Goal: Check status: Check status

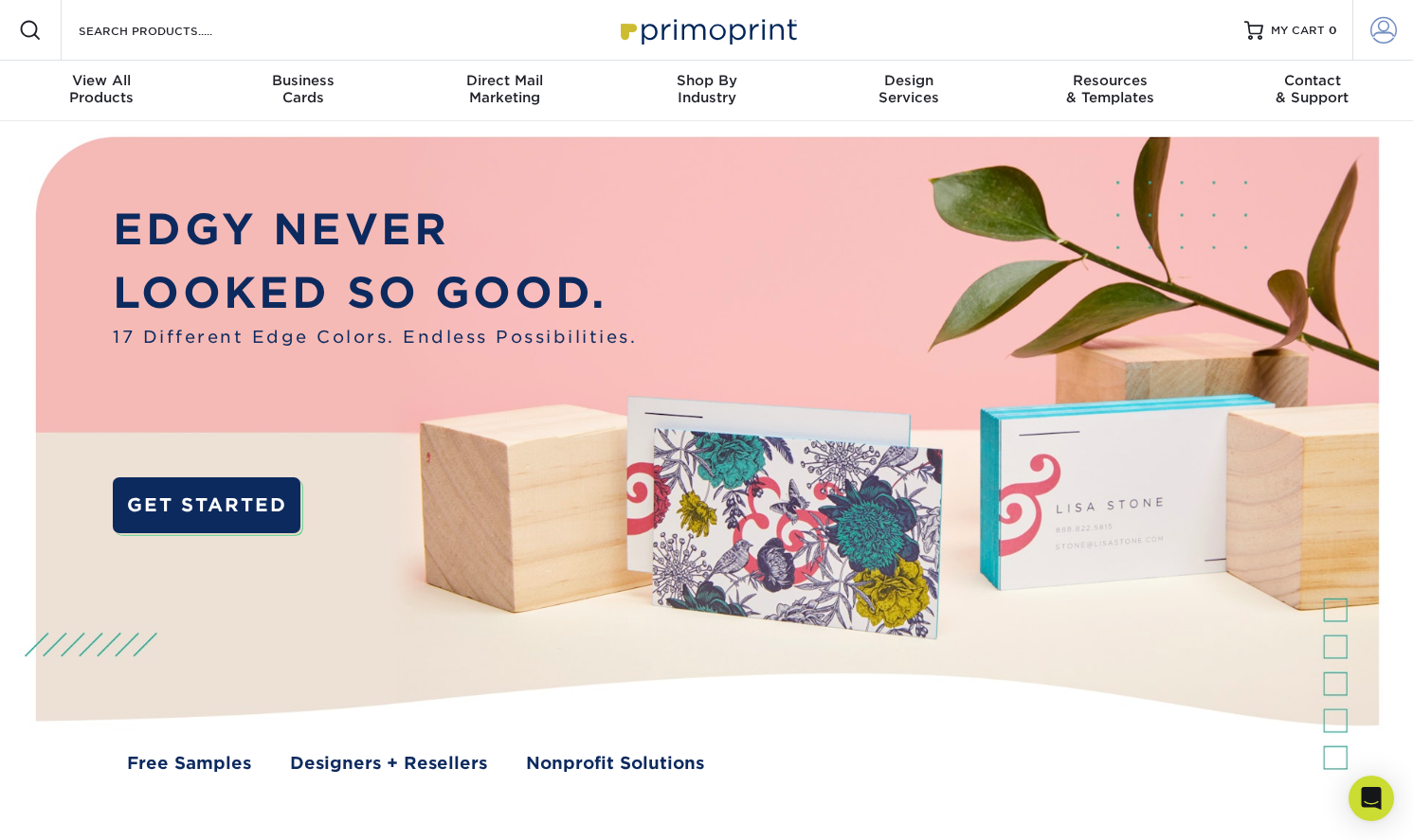
click at [1374, 31] on span at bounding box center [1383, 30] width 27 height 27
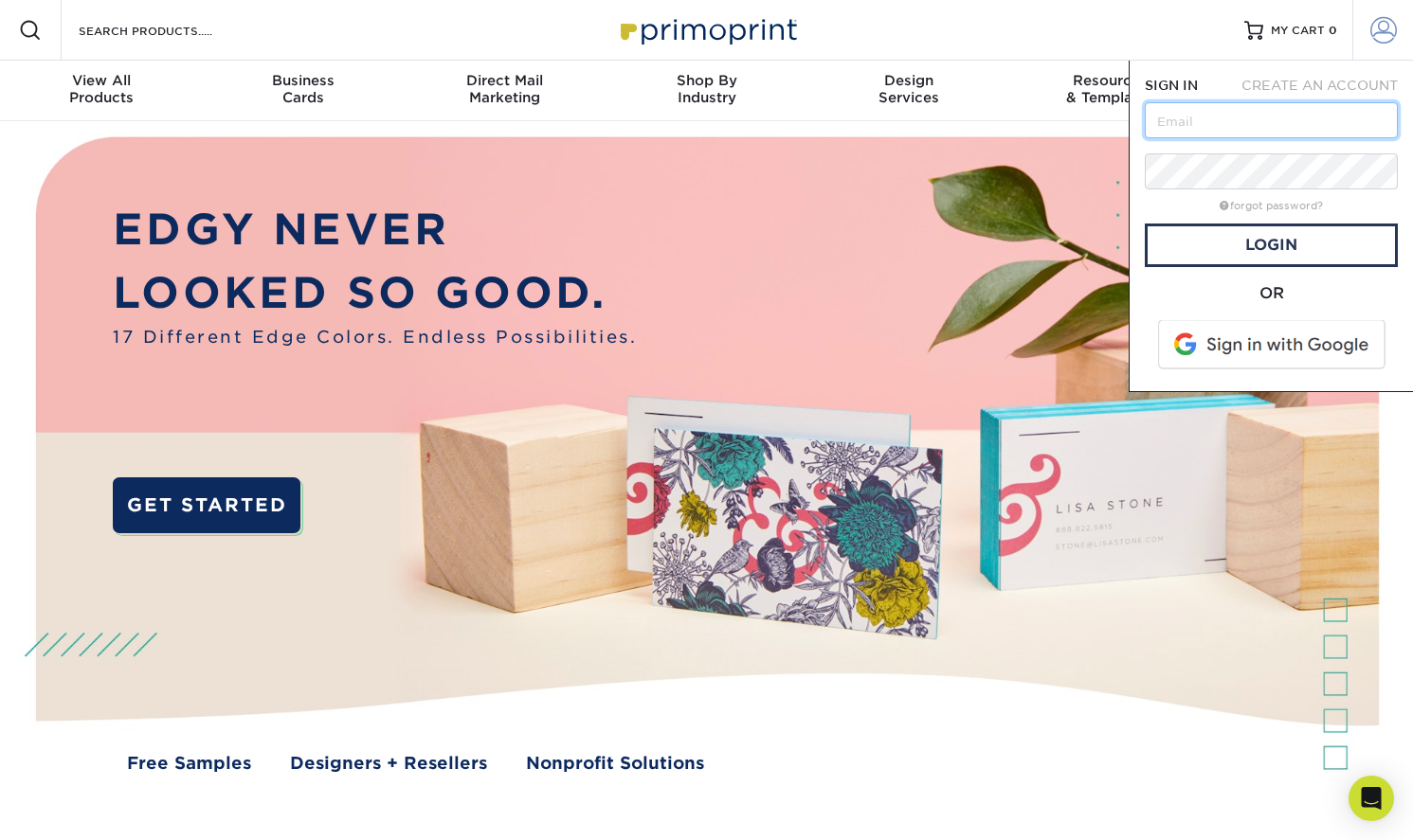
type input "[PERSON_NAME][EMAIL_ADDRESS][DOMAIN_NAME]"
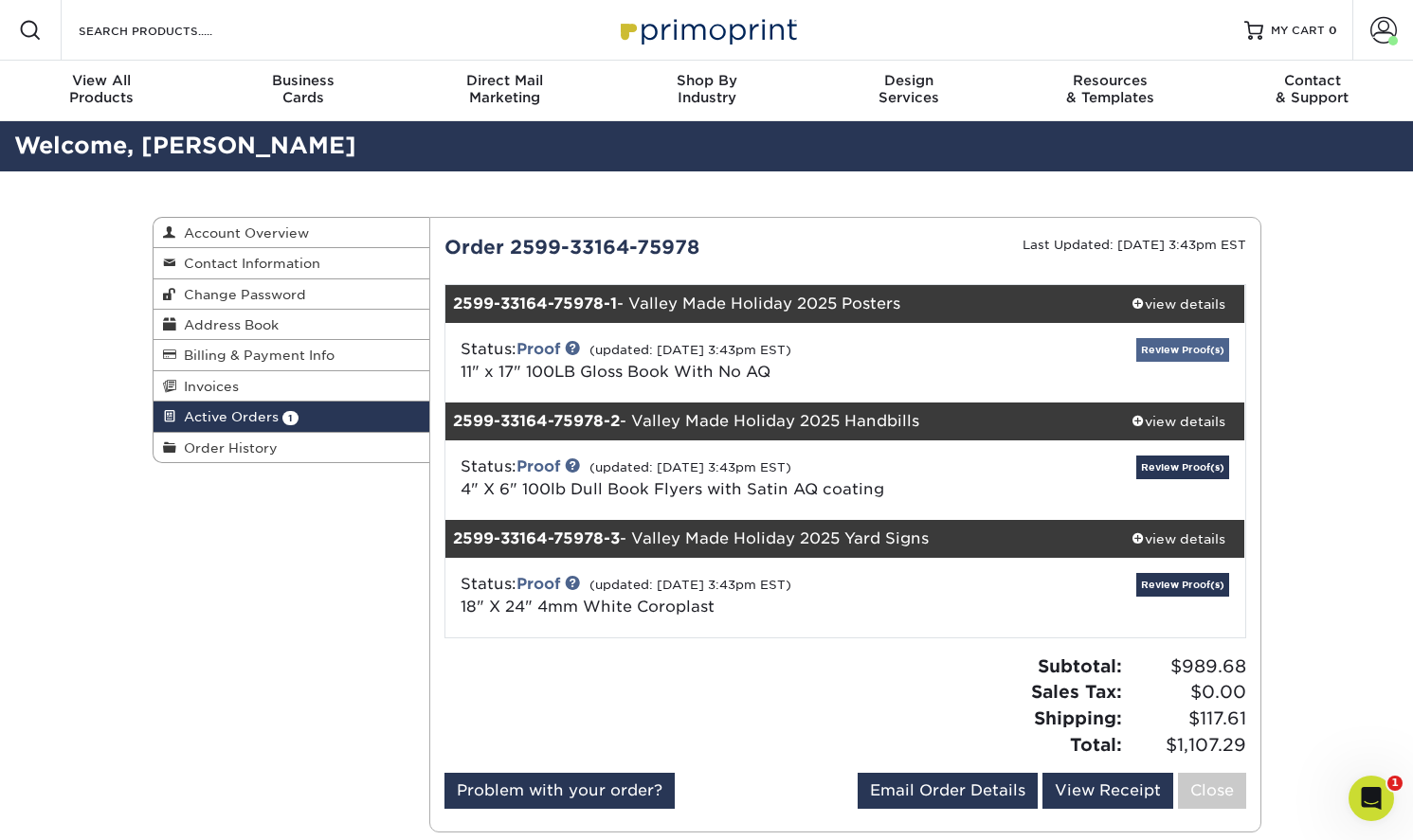
click at [1189, 350] on link "Review Proof(s)" at bounding box center [1183, 350] width 93 height 24
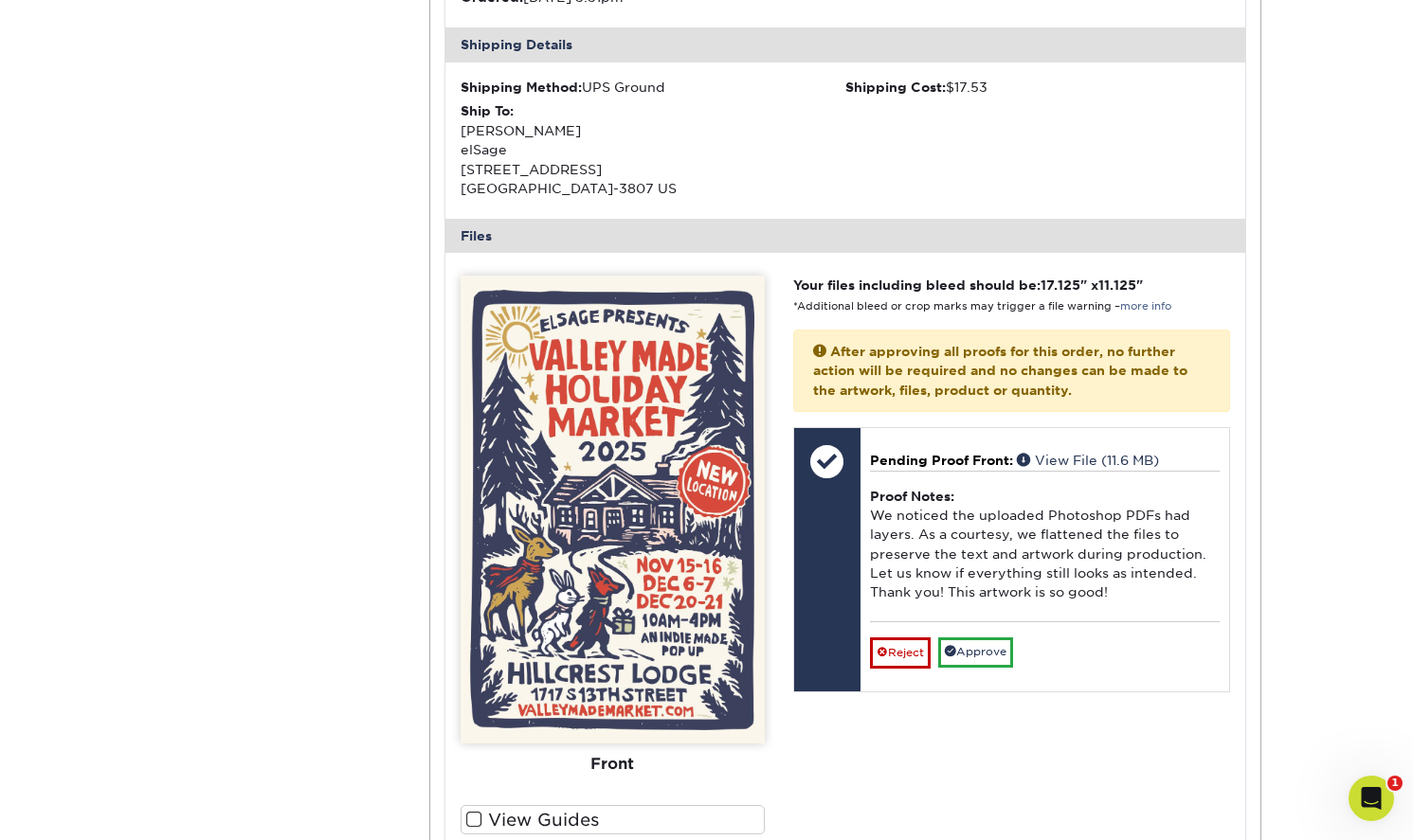
scroll to position [590, 0]
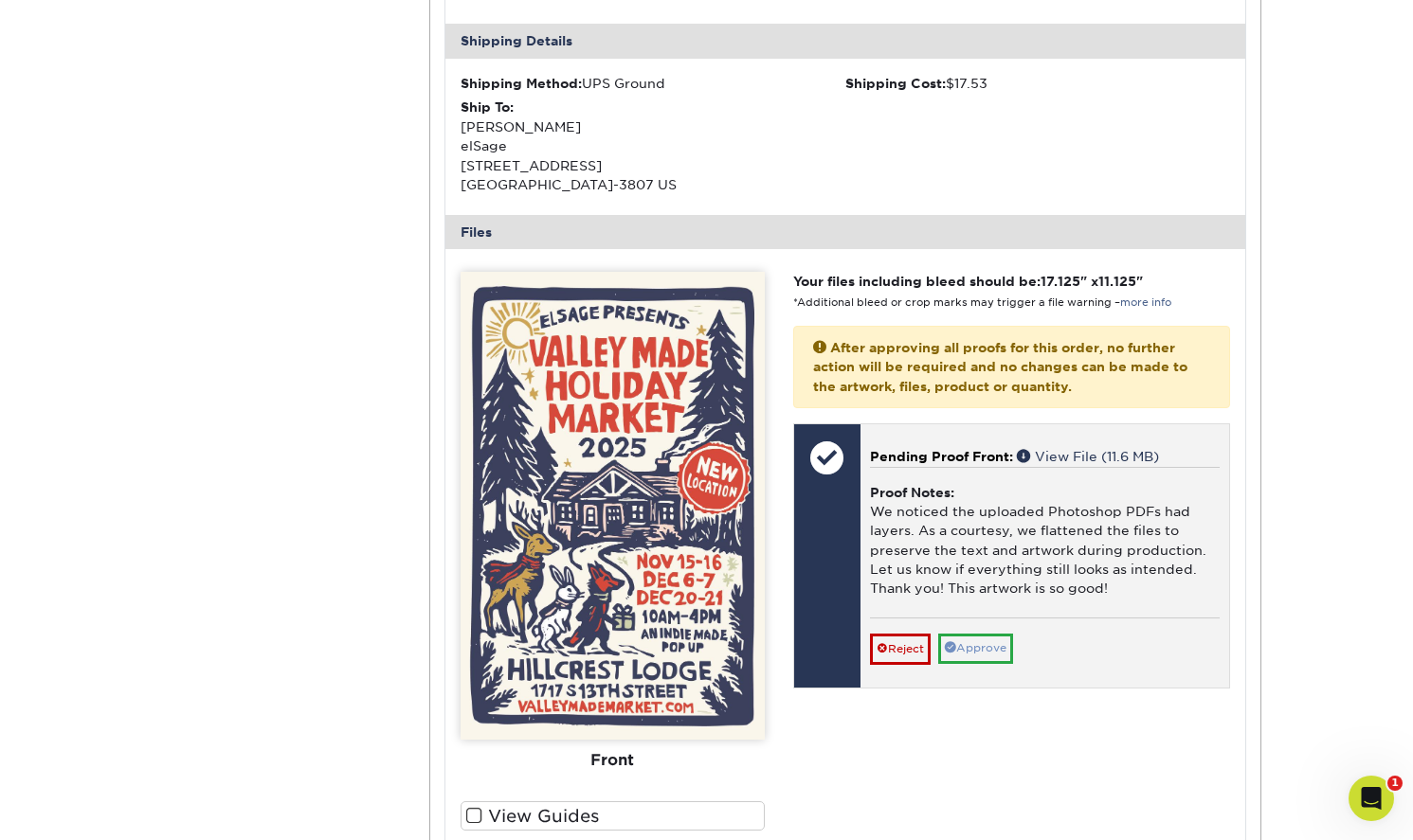
click at [985, 634] on link "Approve" at bounding box center [975, 649] width 74 height 30
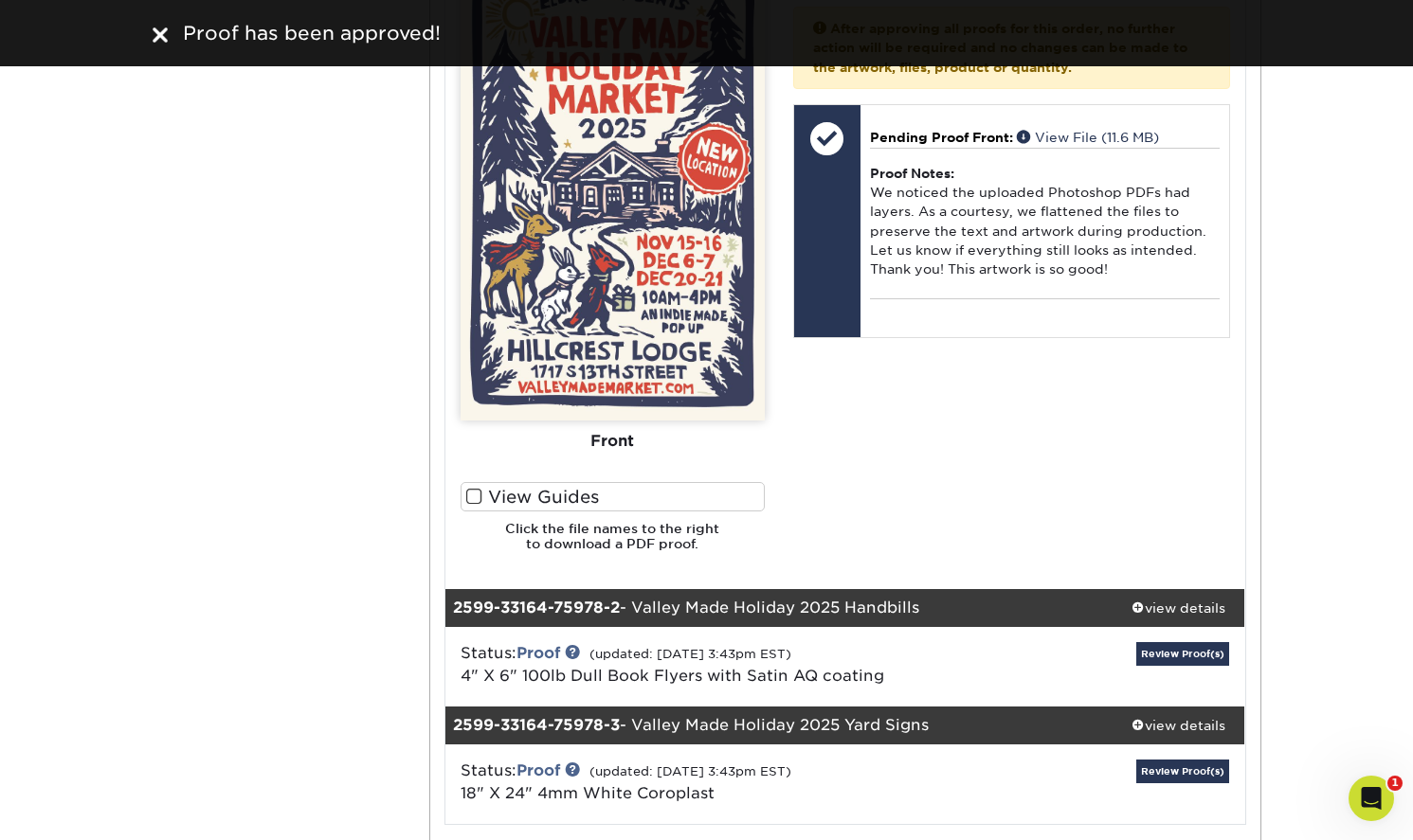
scroll to position [934, 0]
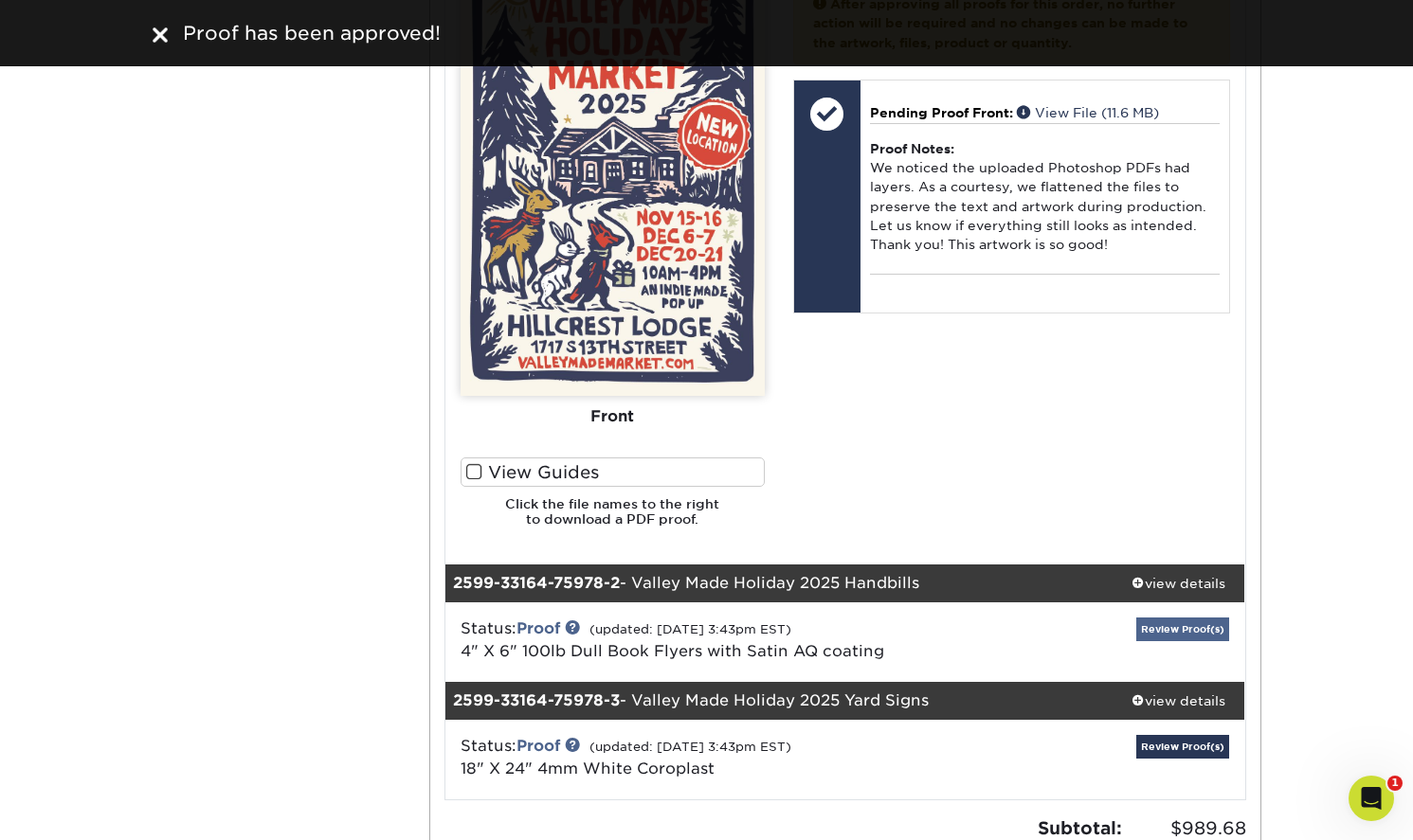
click at [1155, 625] on link "Review Proof(s)" at bounding box center [1183, 630] width 93 height 24
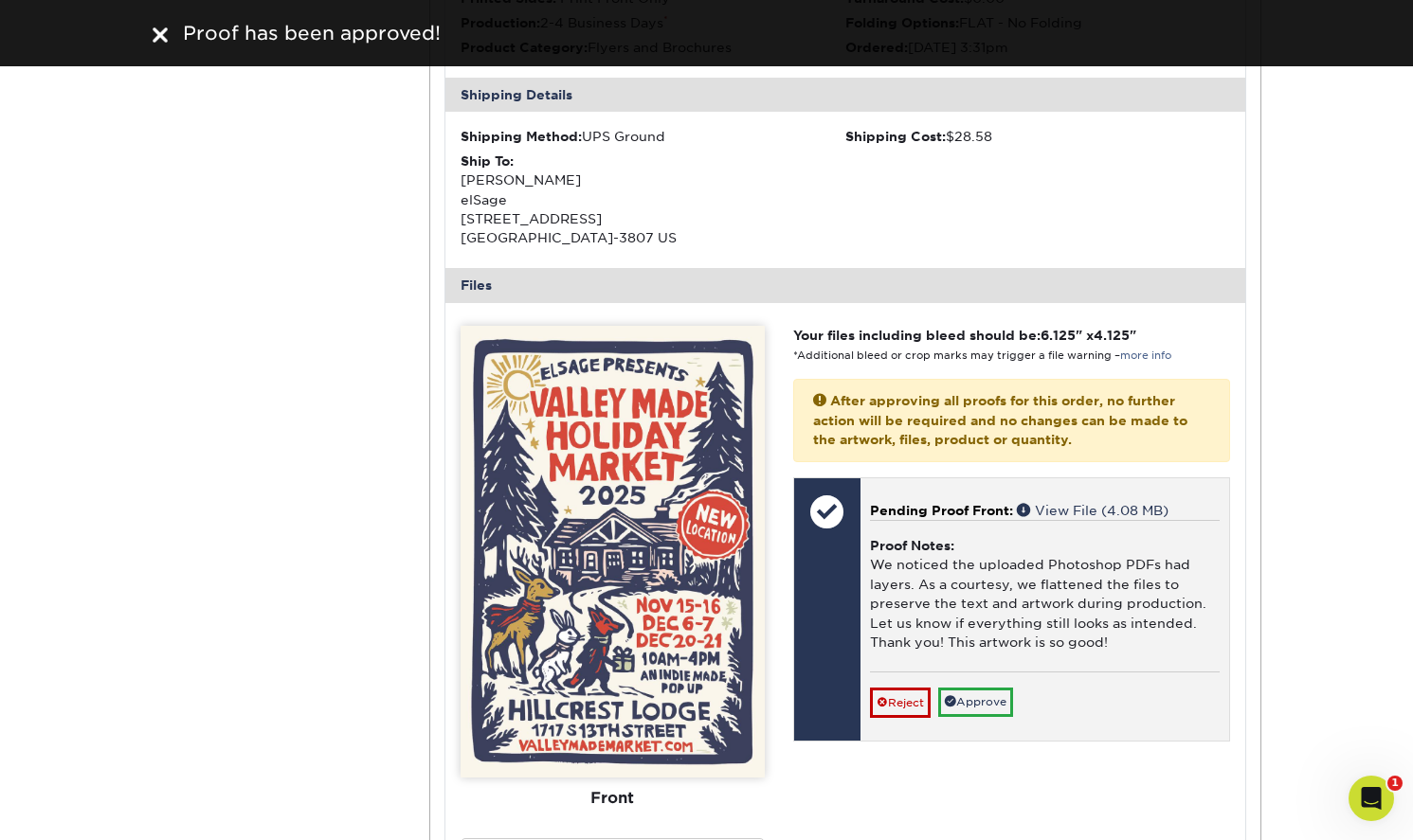
scroll to position [1792, 0]
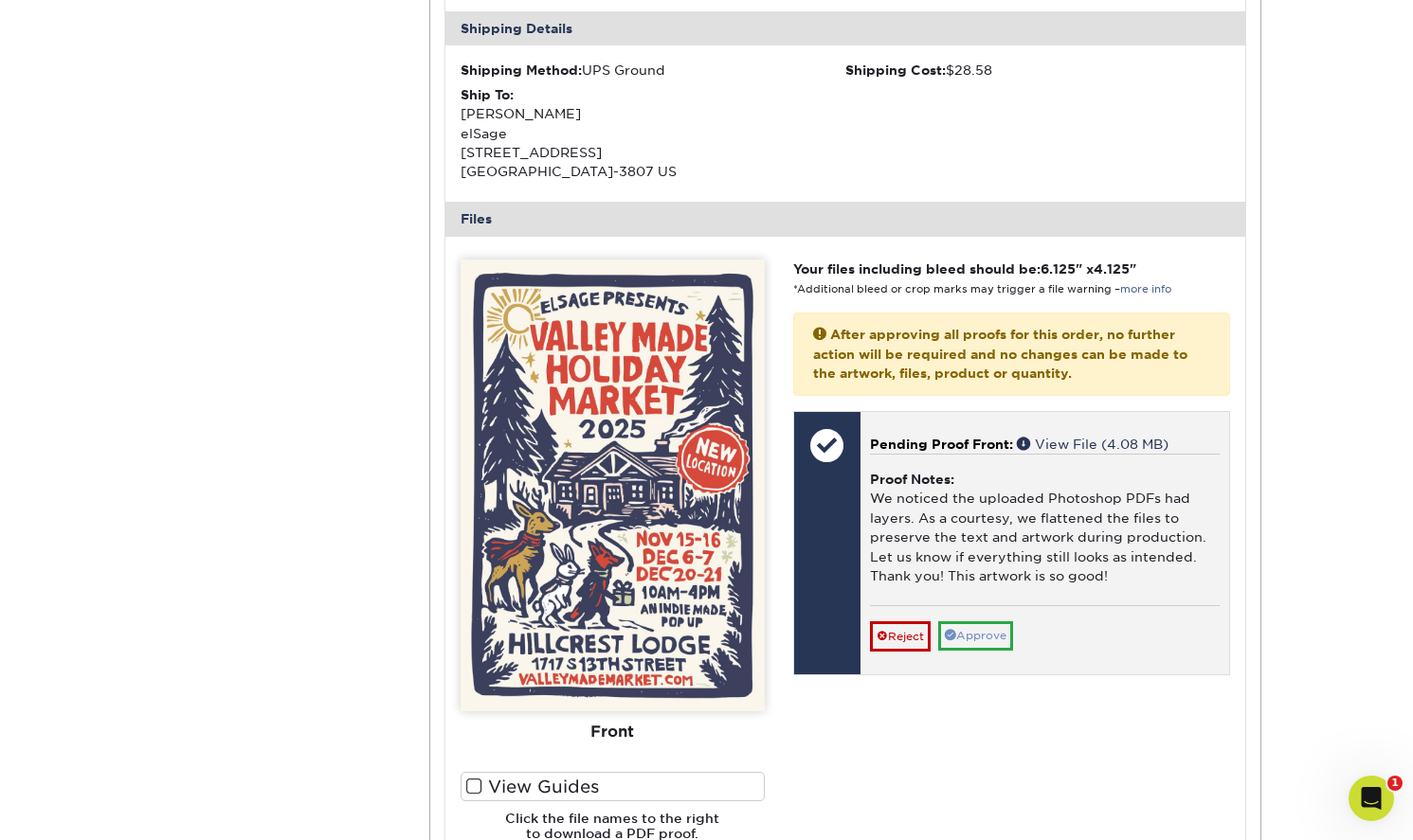
click at [989, 622] on link "Approve" at bounding box center [975, 637] width 74 height 30
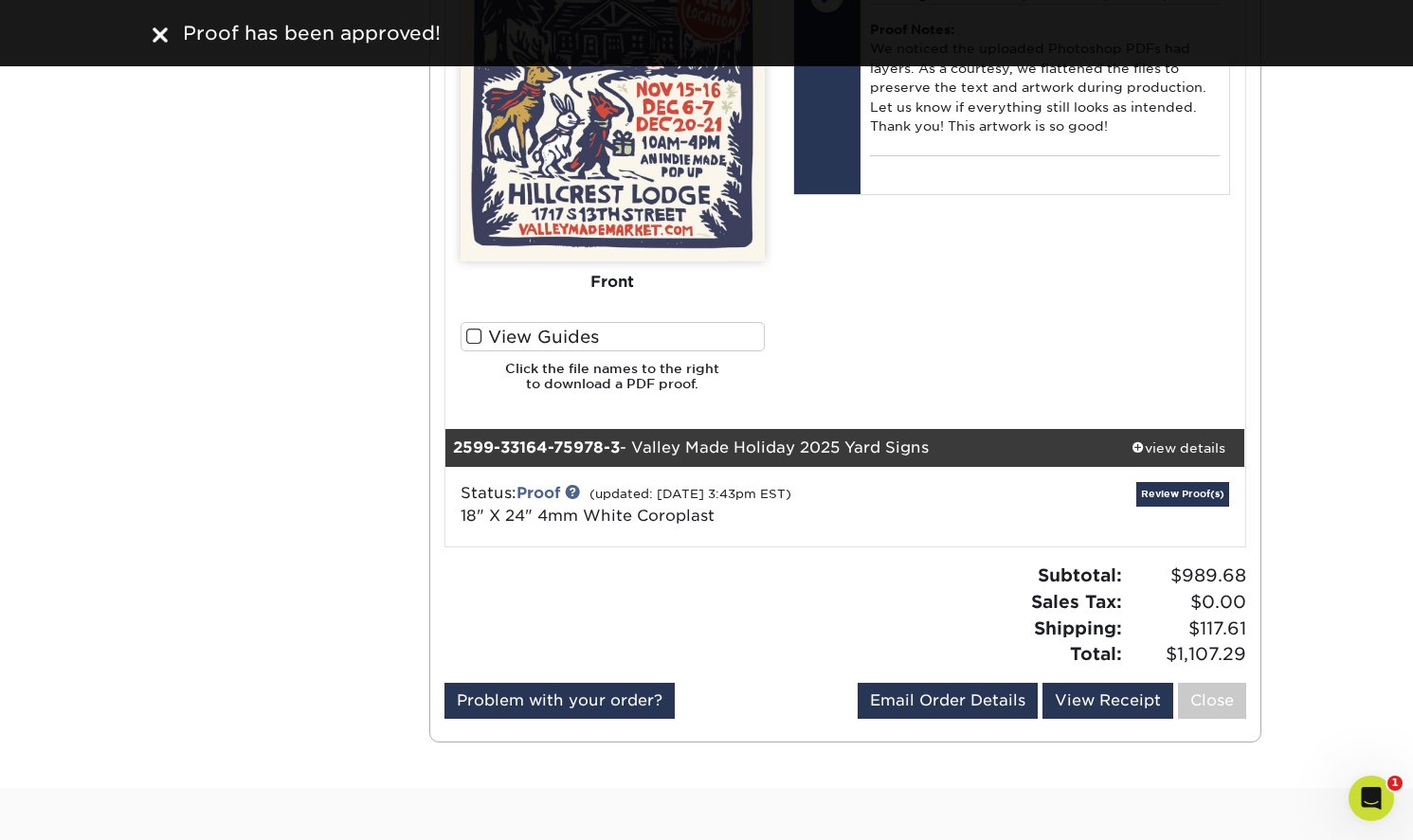
scroll to position [2300, 0]
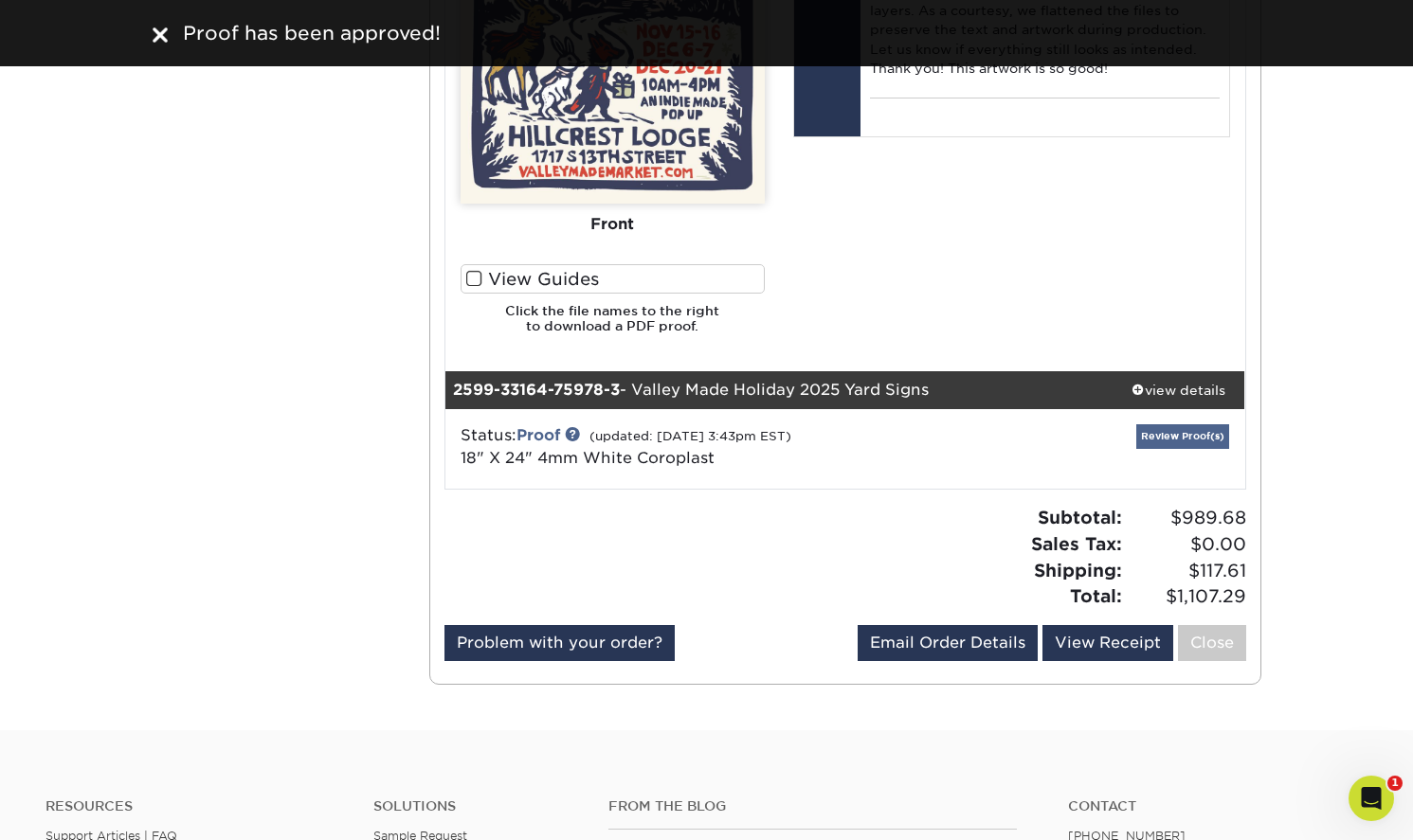
click at [1184, 424] on link "Review Proof(s)" at bounding box center [1183, 436] width 93 height 24
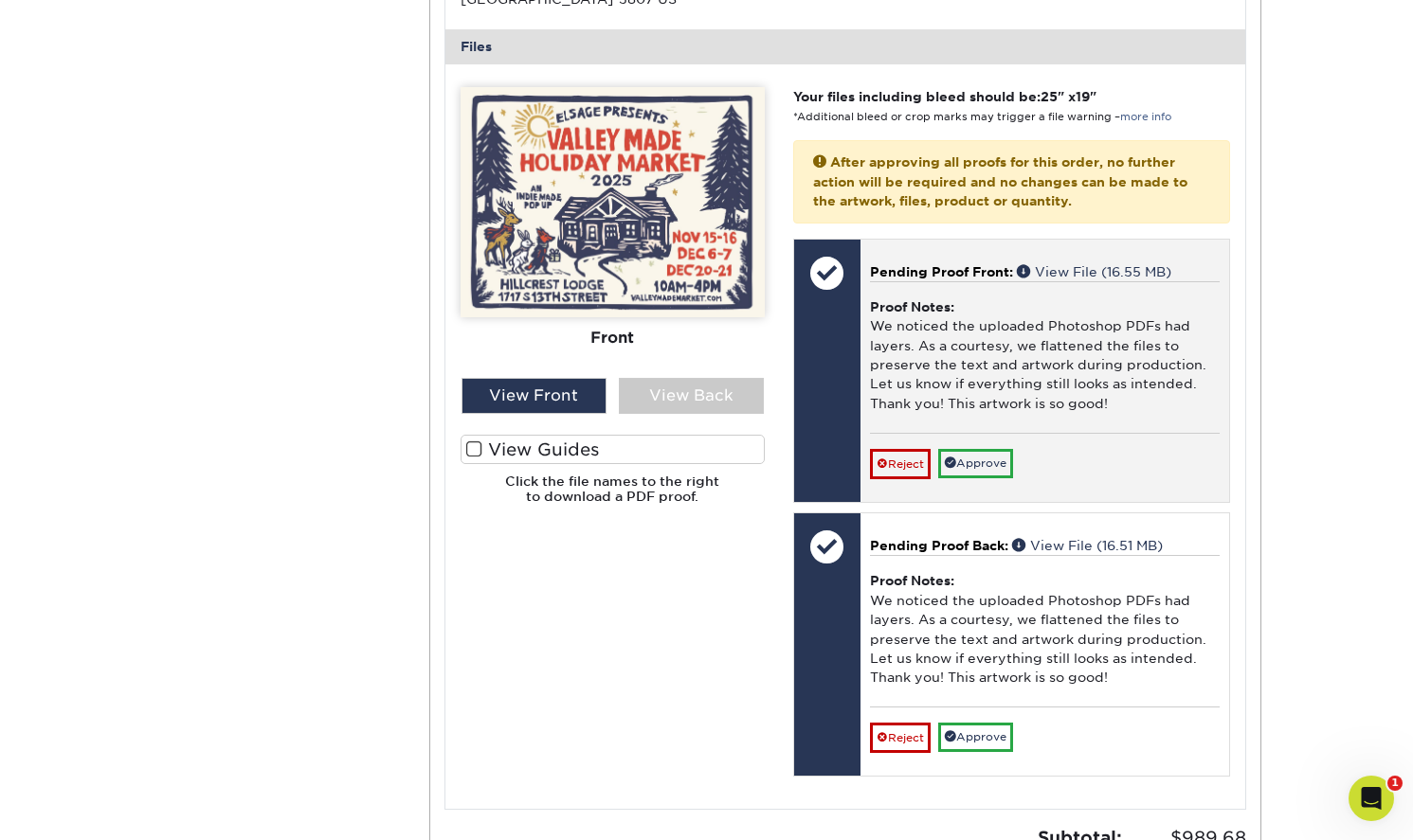
scroll to position [3188, 0]
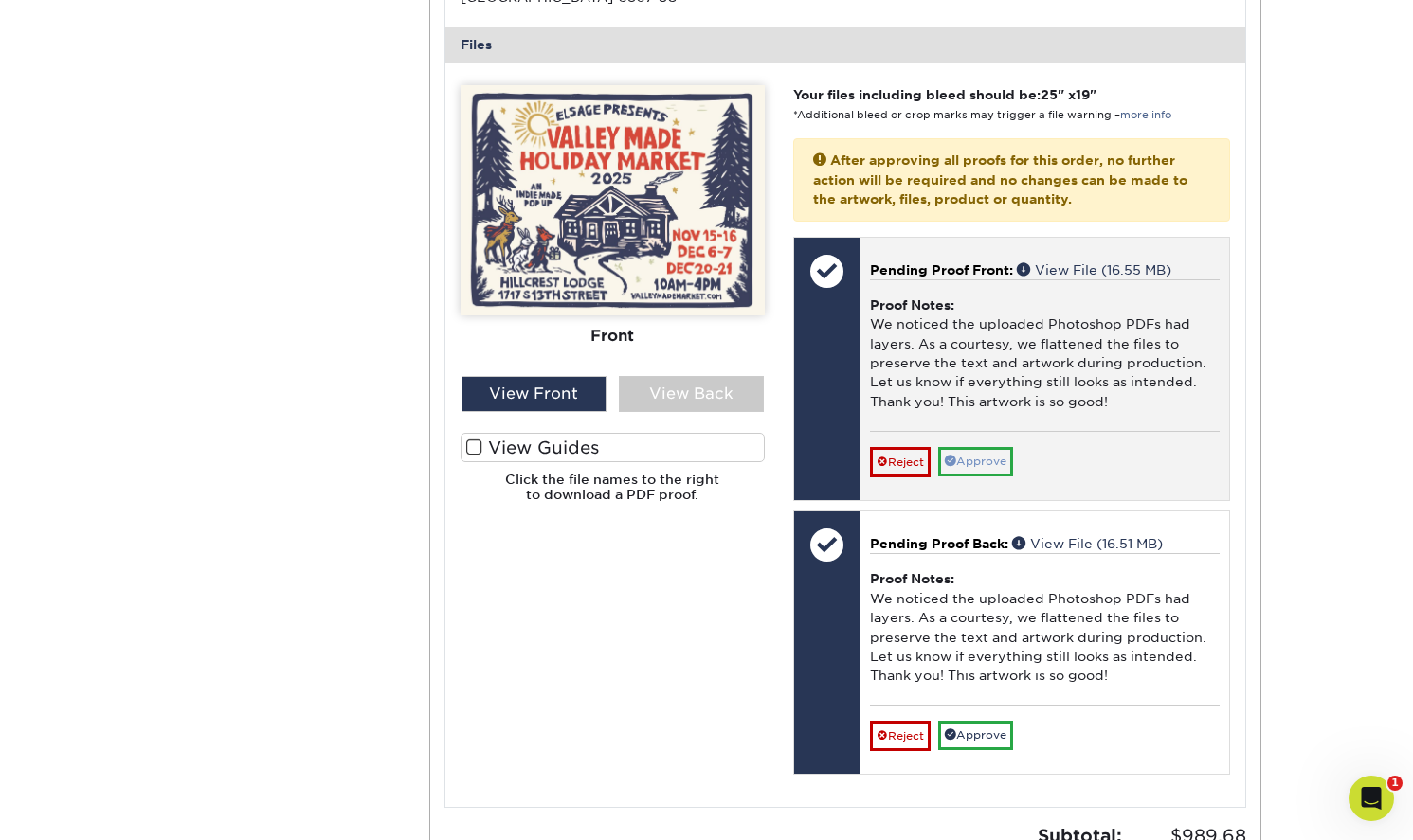
click at [994, 447] on link "Approve" at bounding box center [975, 462] width 74 height 30
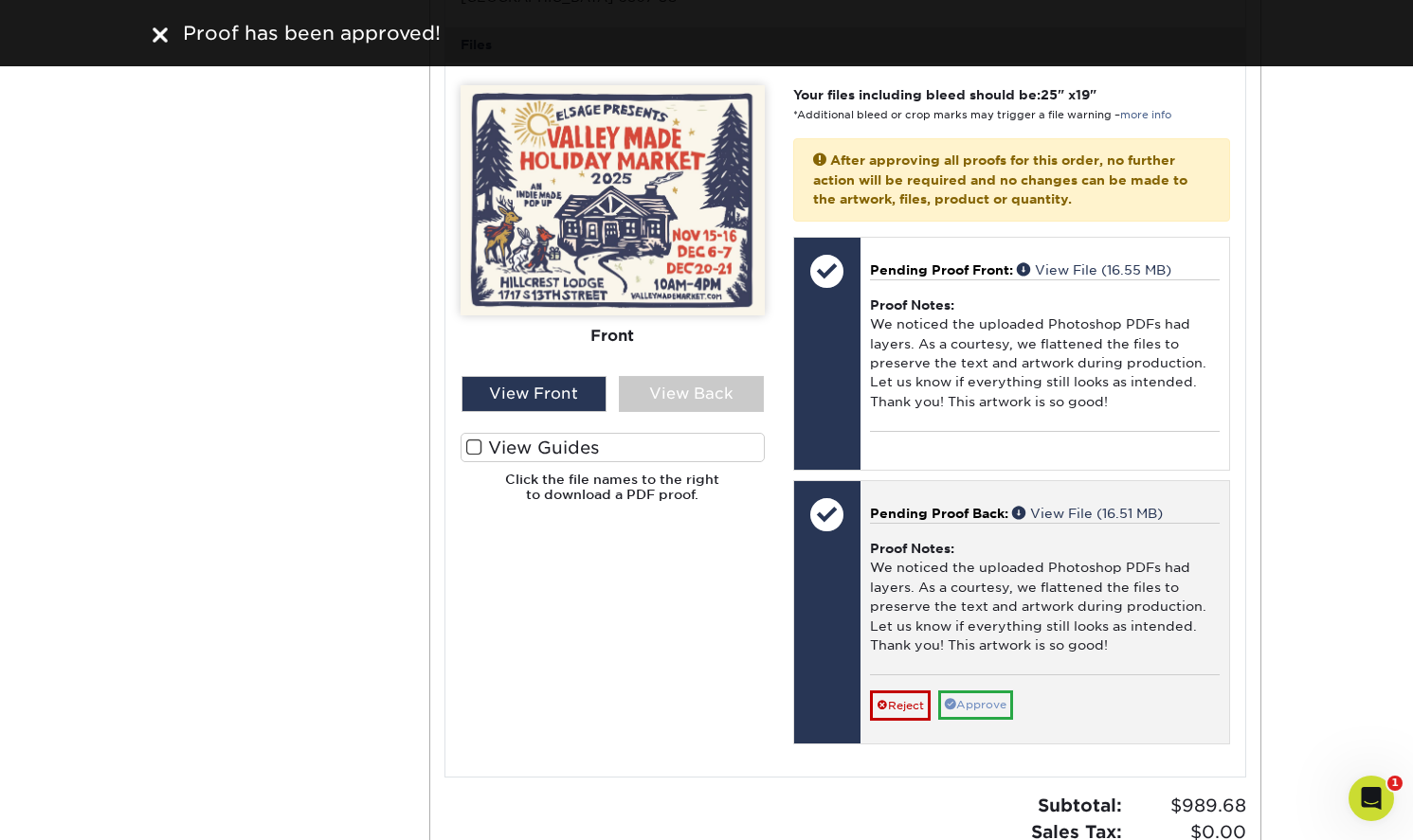
click at [974, 690] on link "Approve" at bounding box center [975, 705] width 74 height 30
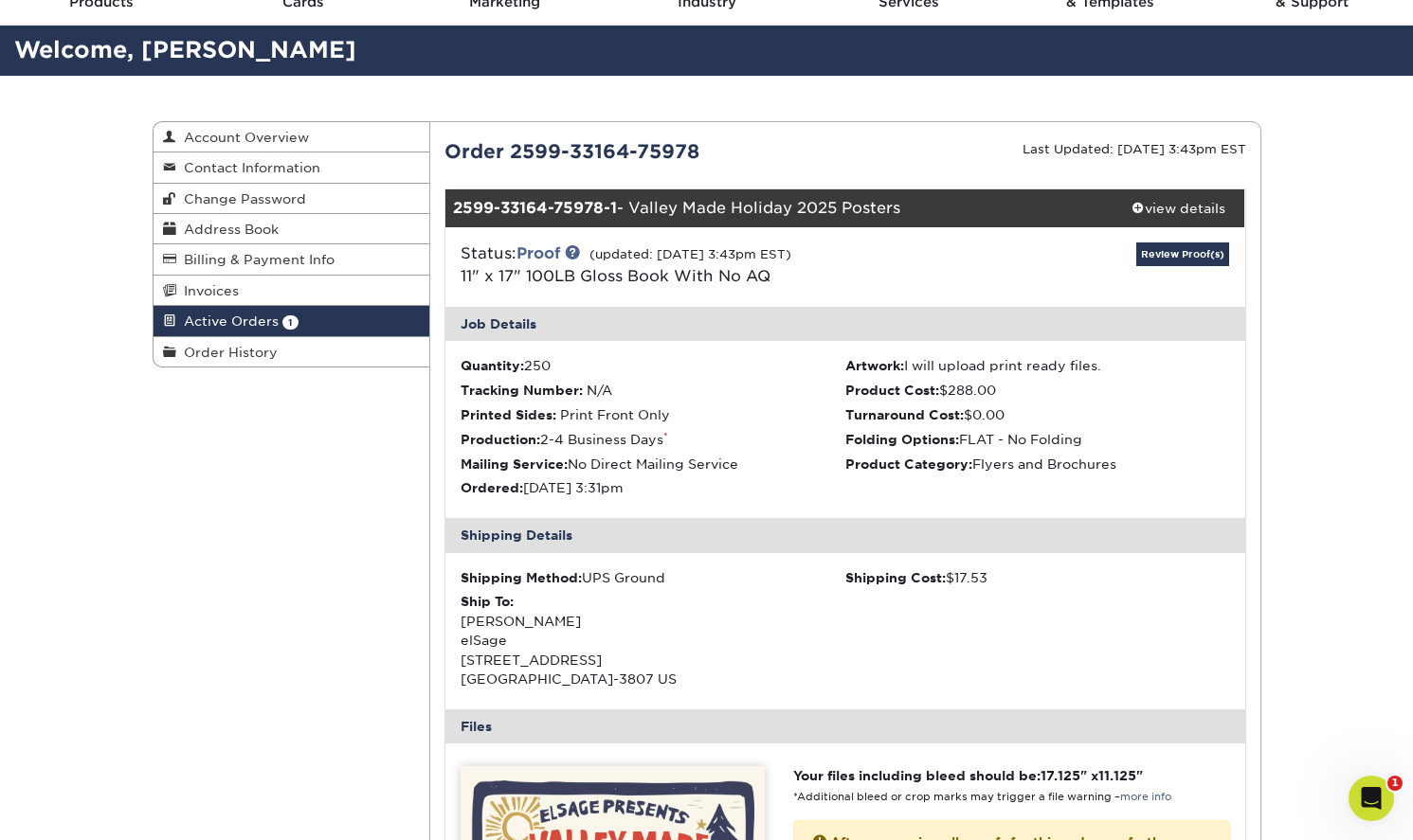
scroll to position [92, 0]
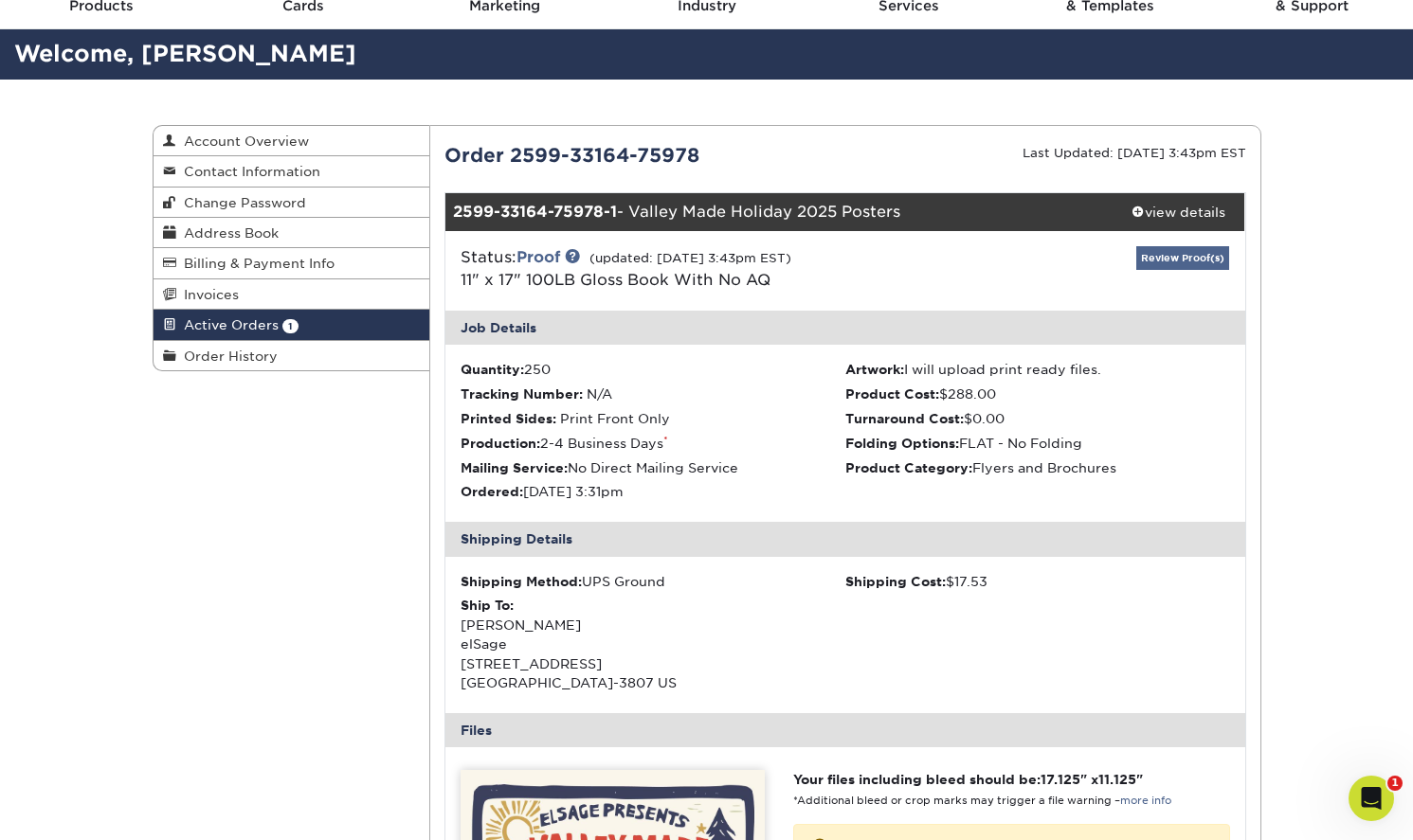
click at [1178, 255] on link "Review Proof(s)" at bounding box center [1183, 258] width 93 height 24
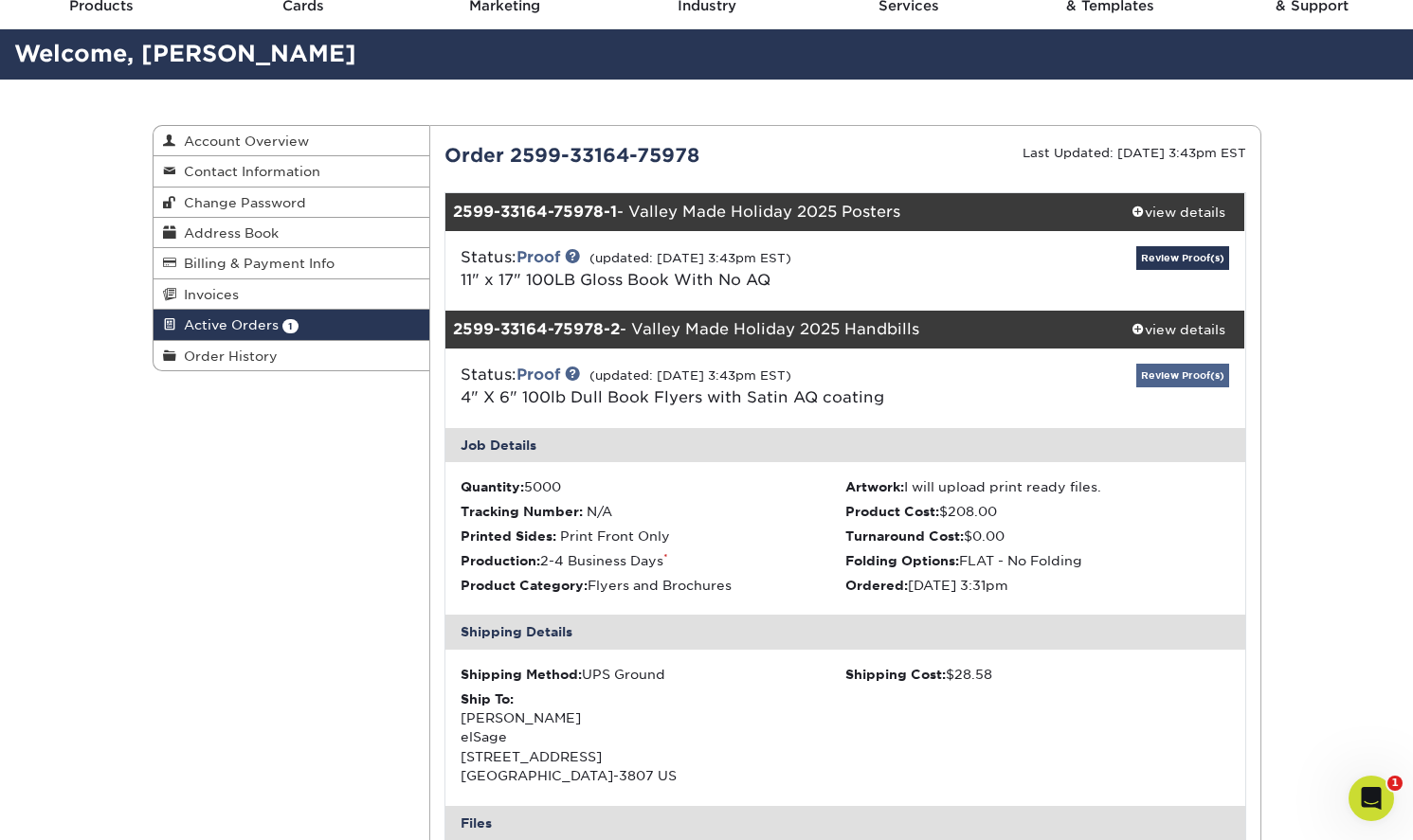
click at [1187, 373] on link "Review Proof(s)" at bounding box center [1183, 376] width 93 height 24
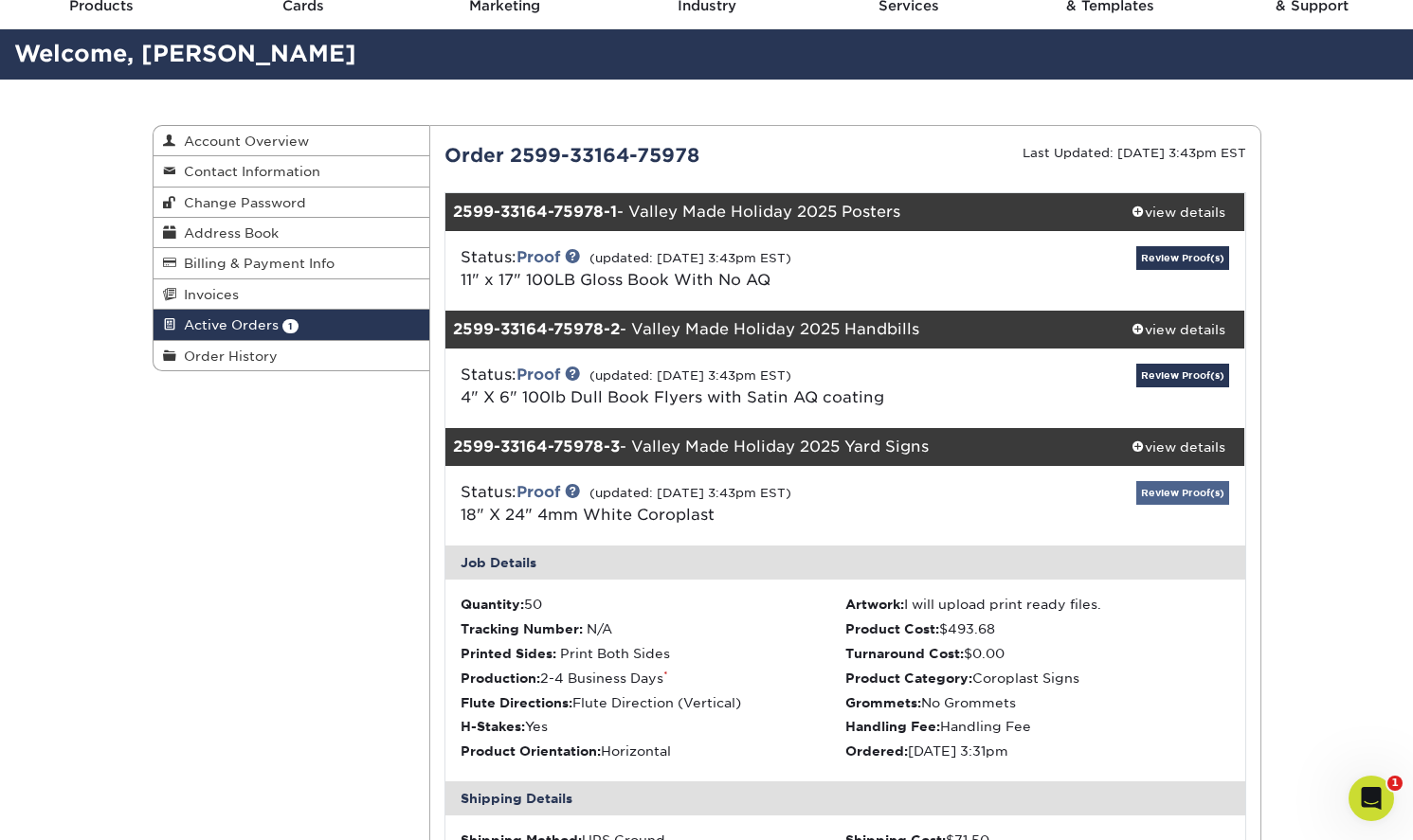
click at [1177, 491] on link "Review Proof(s)" at bounding box center [1183, 493] width 93 height 24
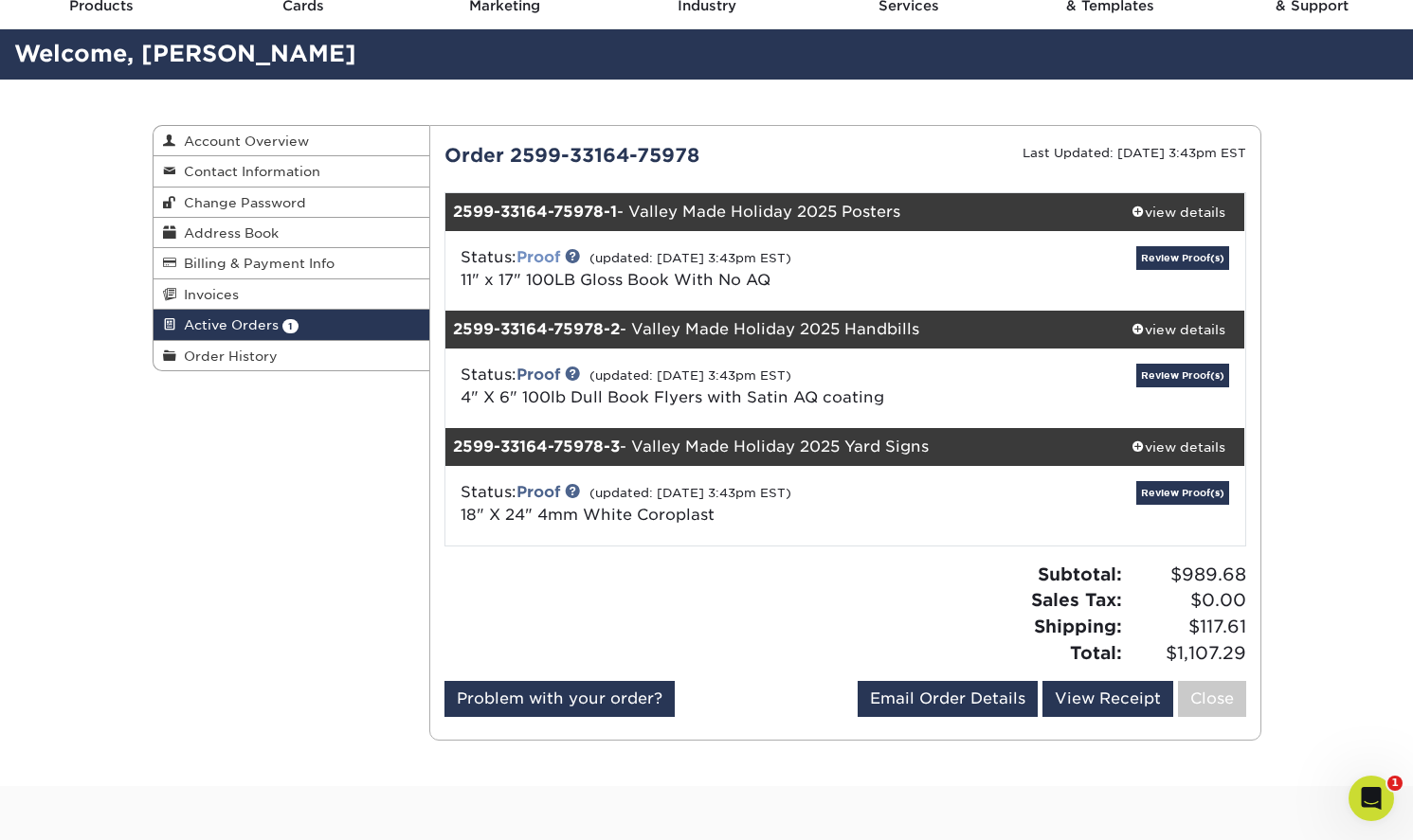
click at [550, 257] on link "Proof" at bounding box center [539, 257] width 44 height 18
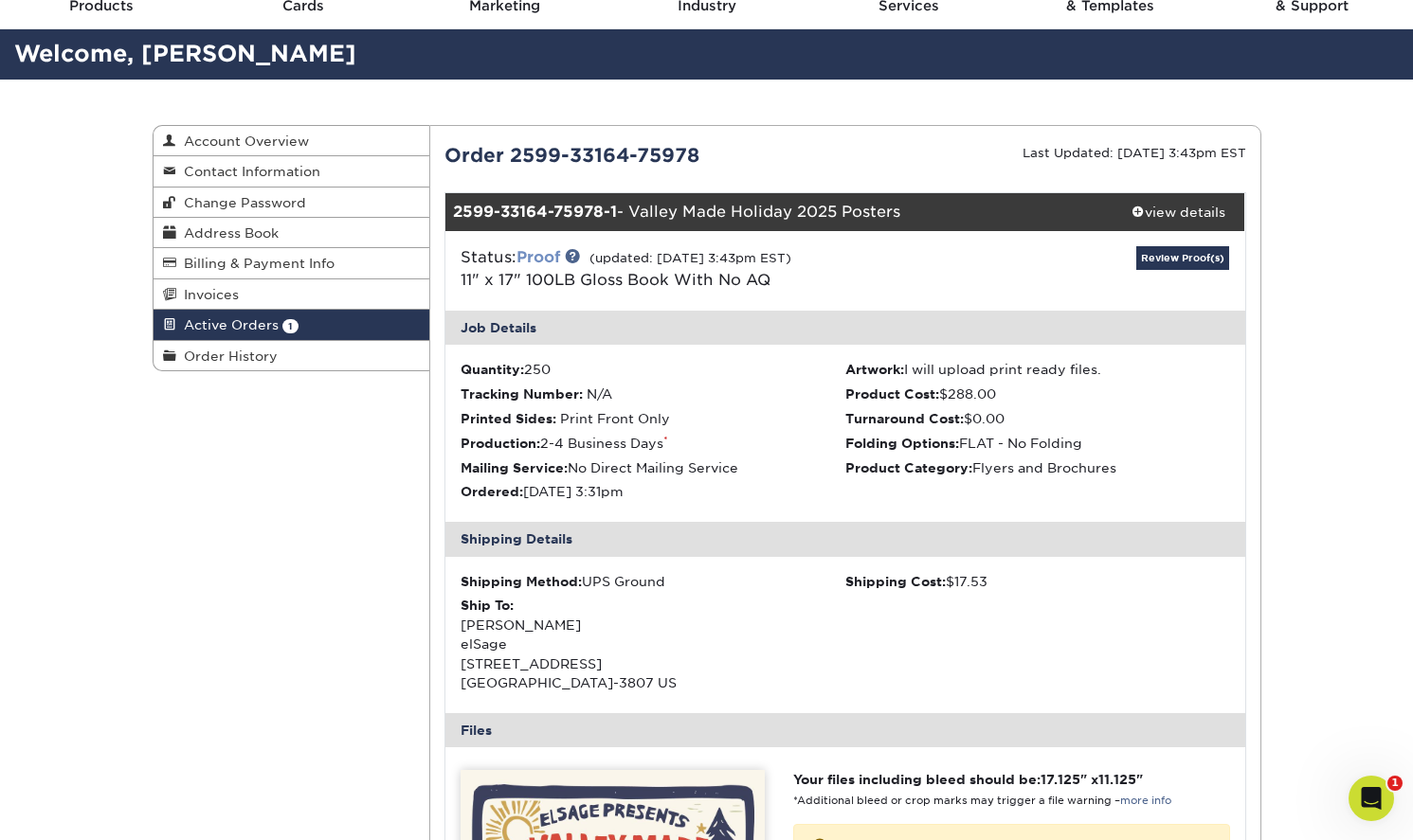
click at [550, 257] on link "Proof" at bounding box center [539, 257] width 44 height 18
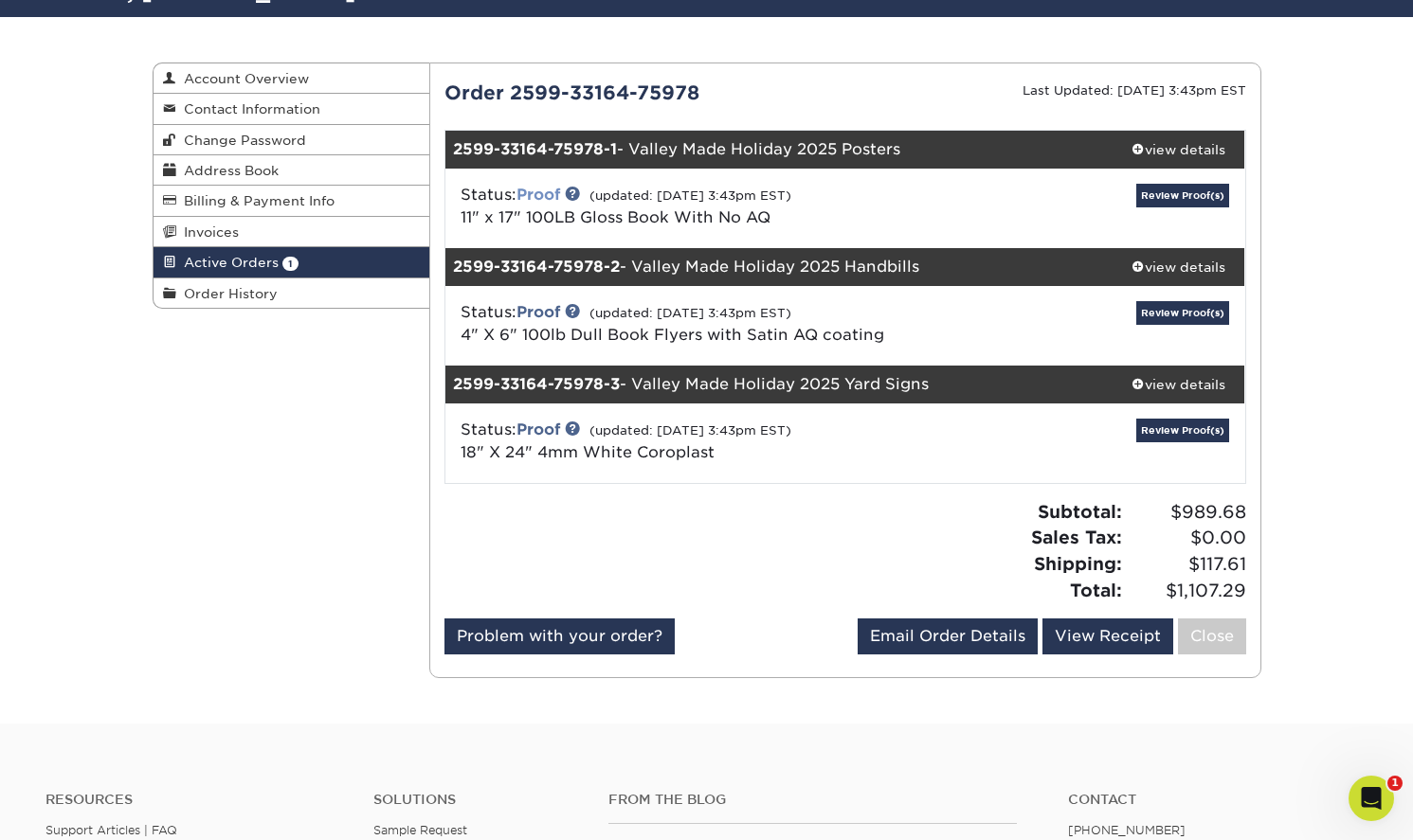
scroll to position [156, 0]
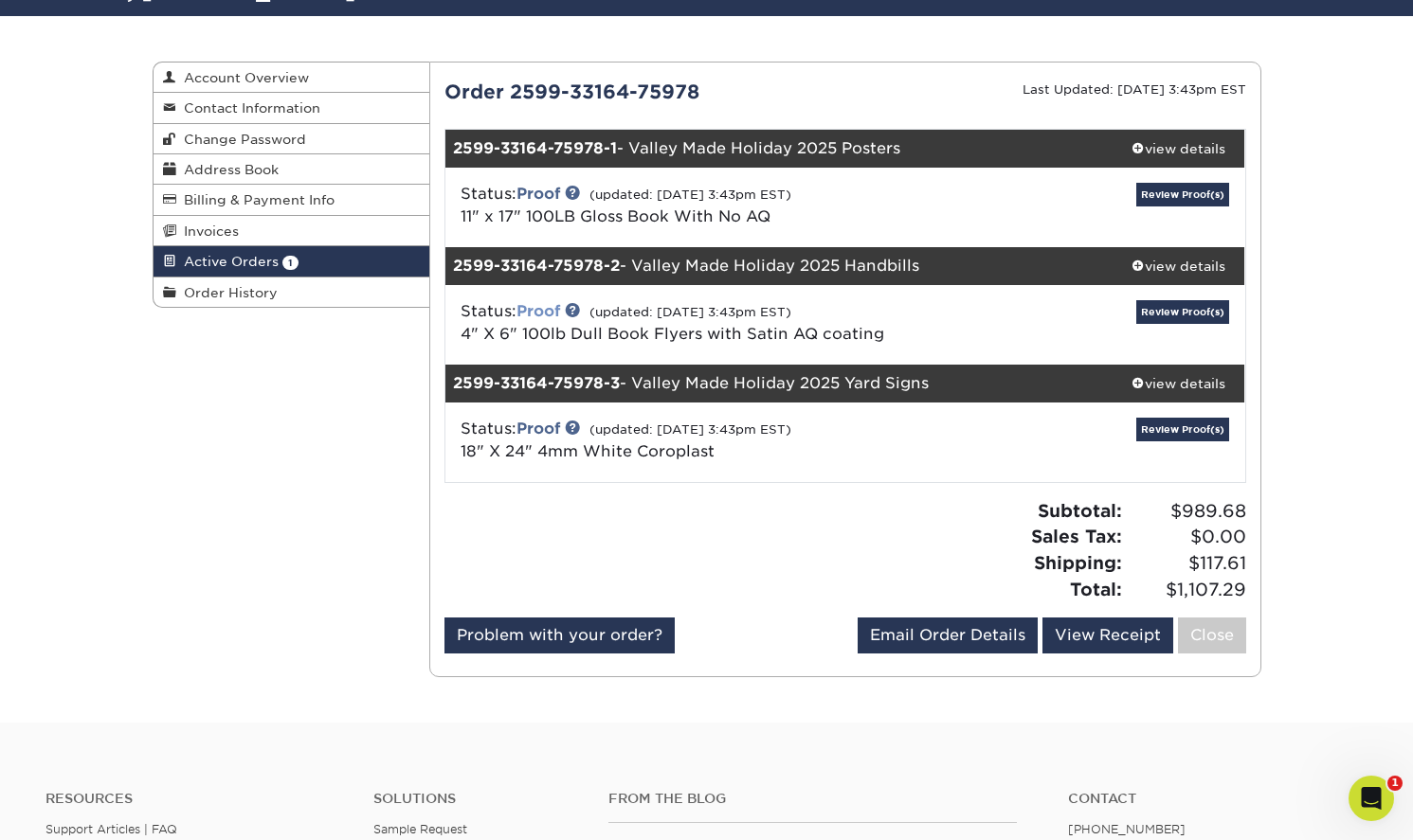
click at [548, 306] on link "Proof" at bounding box center [539, 311] width 44 height 18
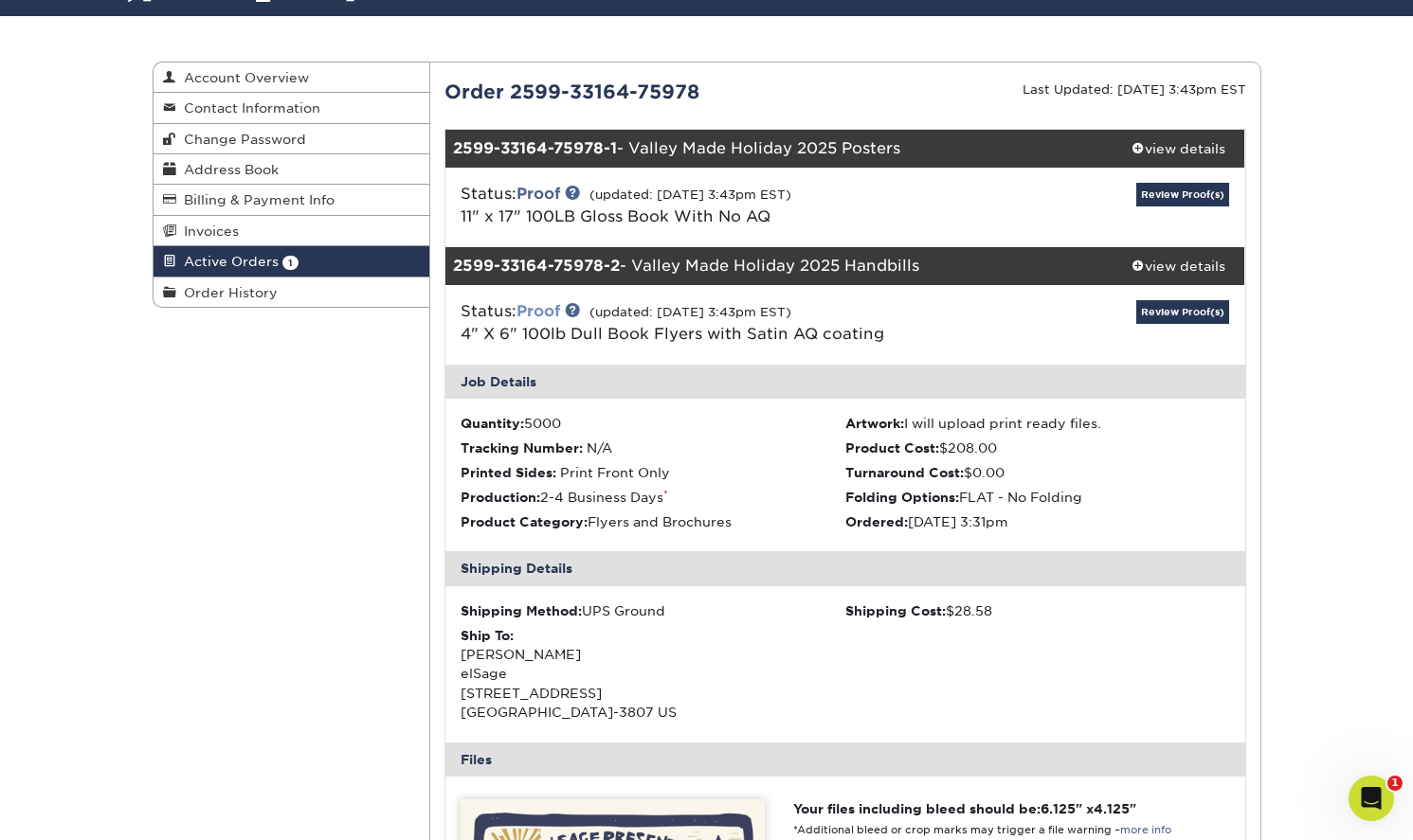
click at [548, 306] on link "Proof" at bounding box center [539, 311] width 44 height 18
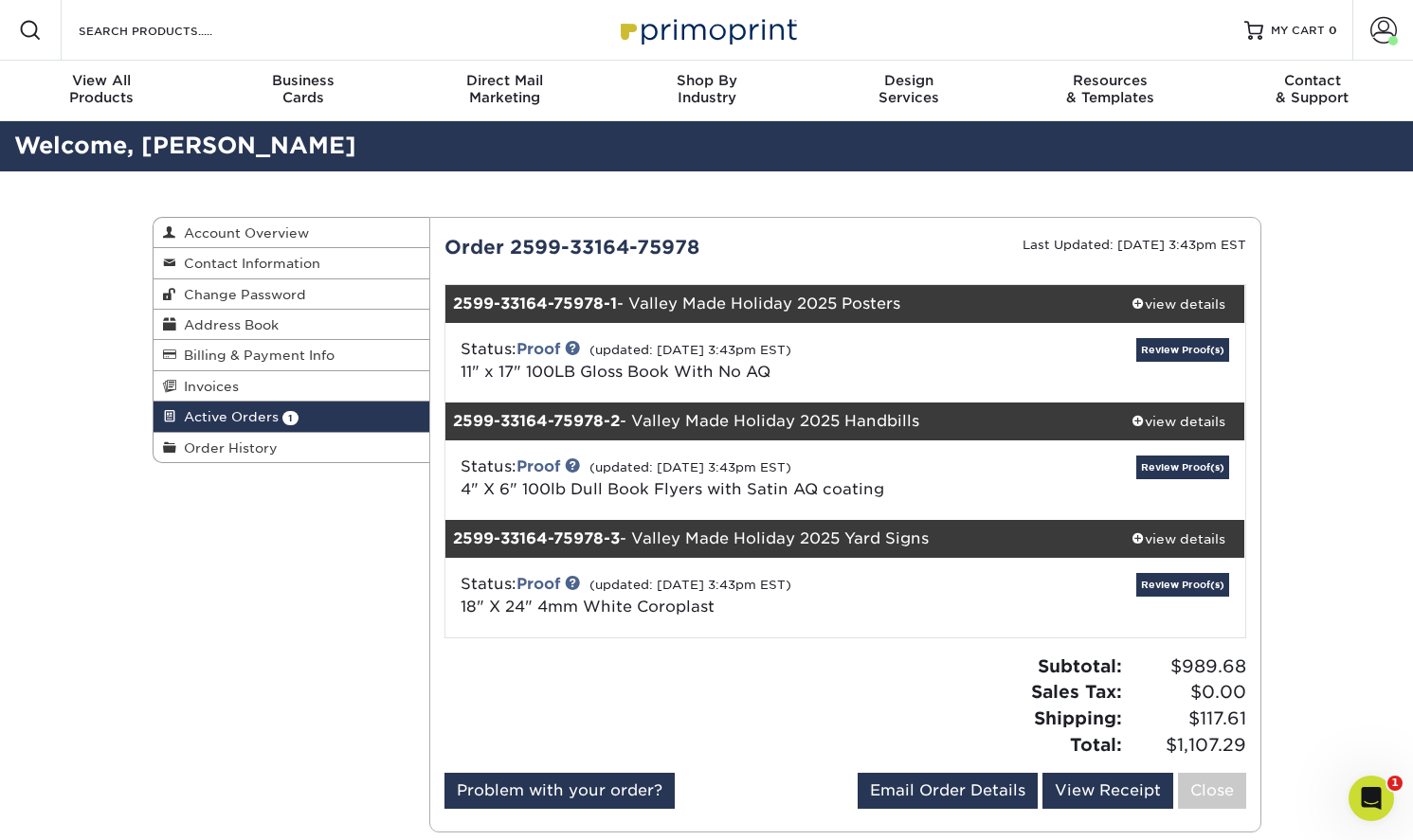
scroll to position [0, 0]
click at [1166, 580] on link "Review Proof(s)" at bounding box center [1183, 585] width 93 height 24
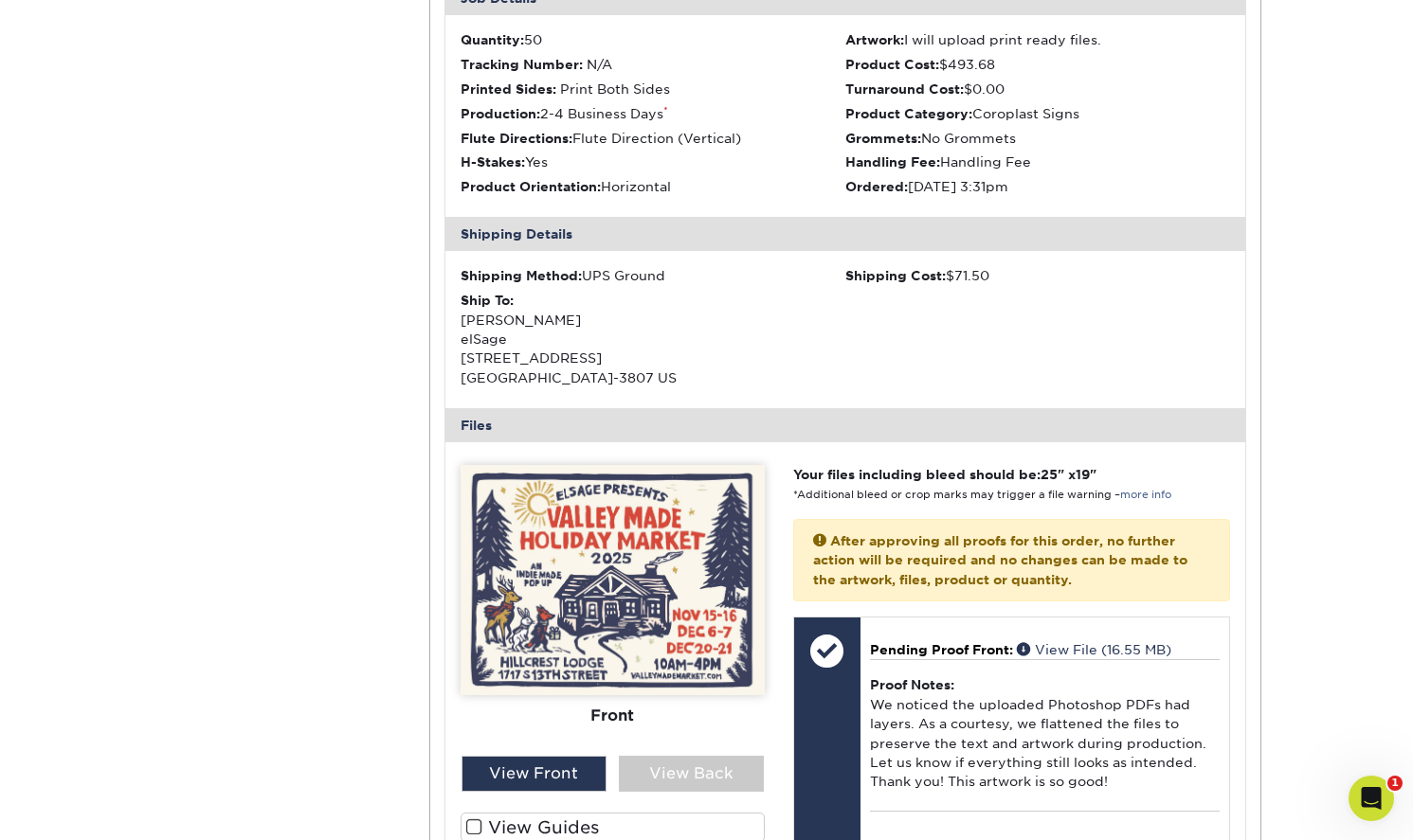
scroll to position [259, 0]
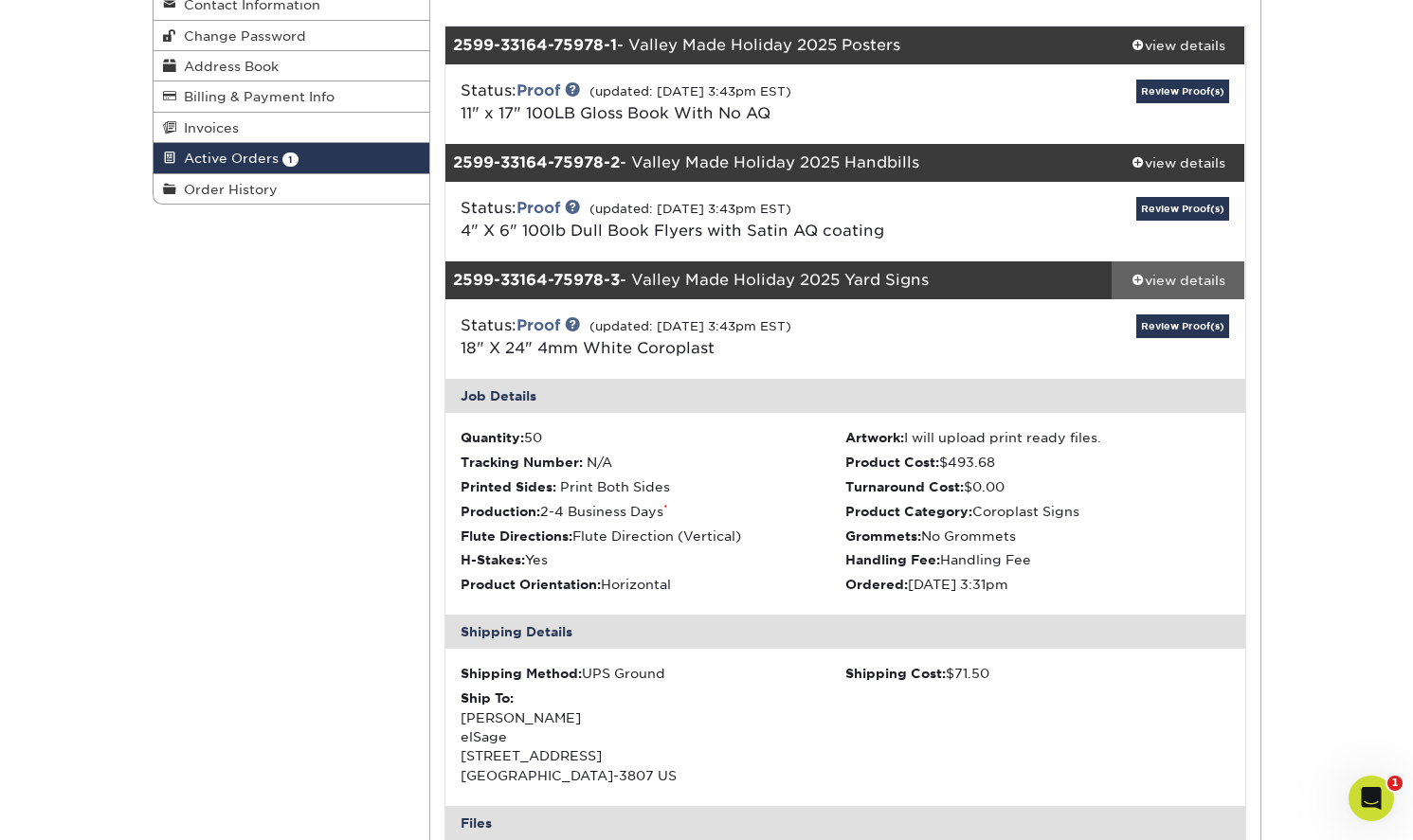
click at [1181, 280] on div "view details" at bounding box center [1178, 280] width 134 height 19
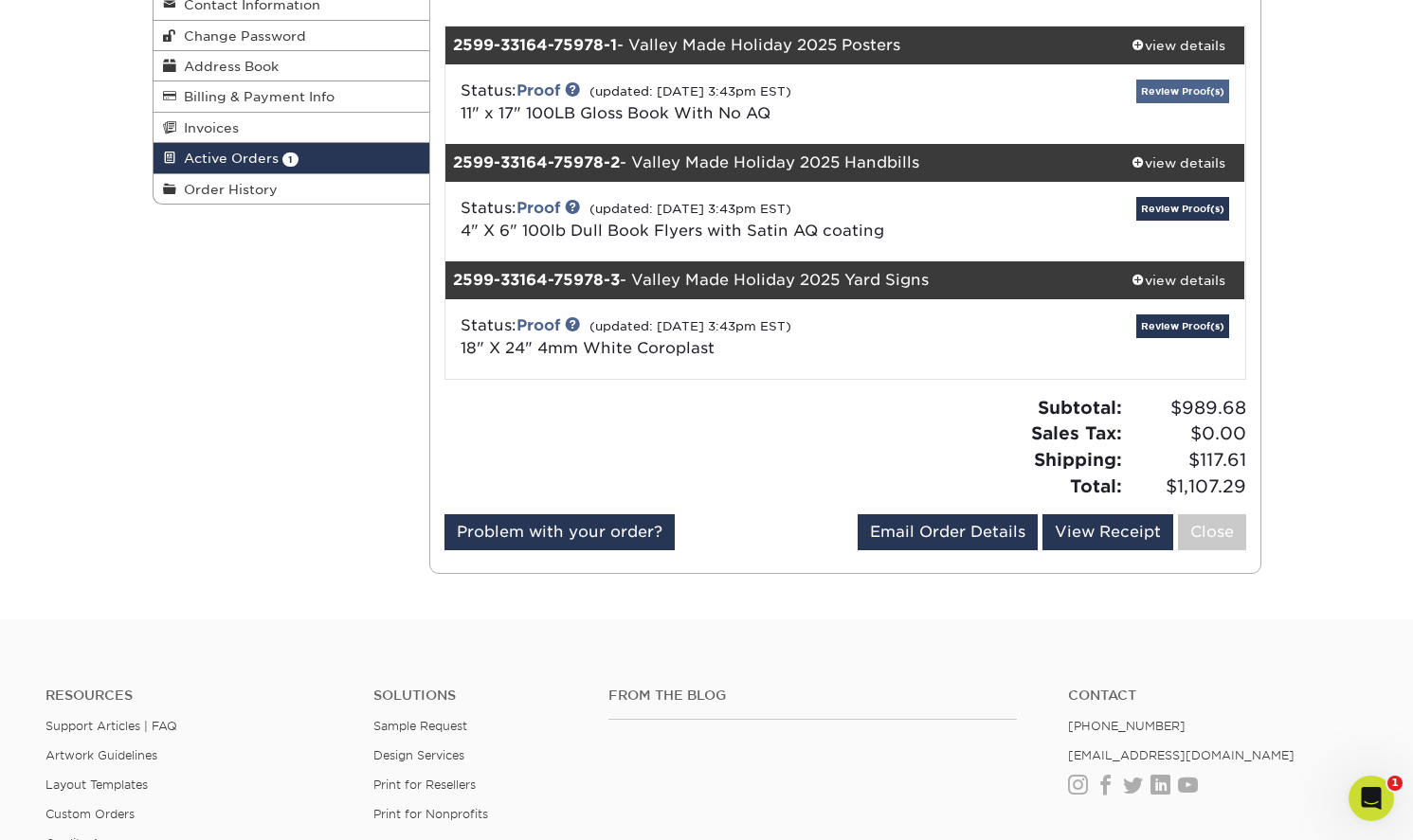
click at [1185, 87] on link "Review Proof(s)" at bounding box center [1183, 91] width 93 height 24
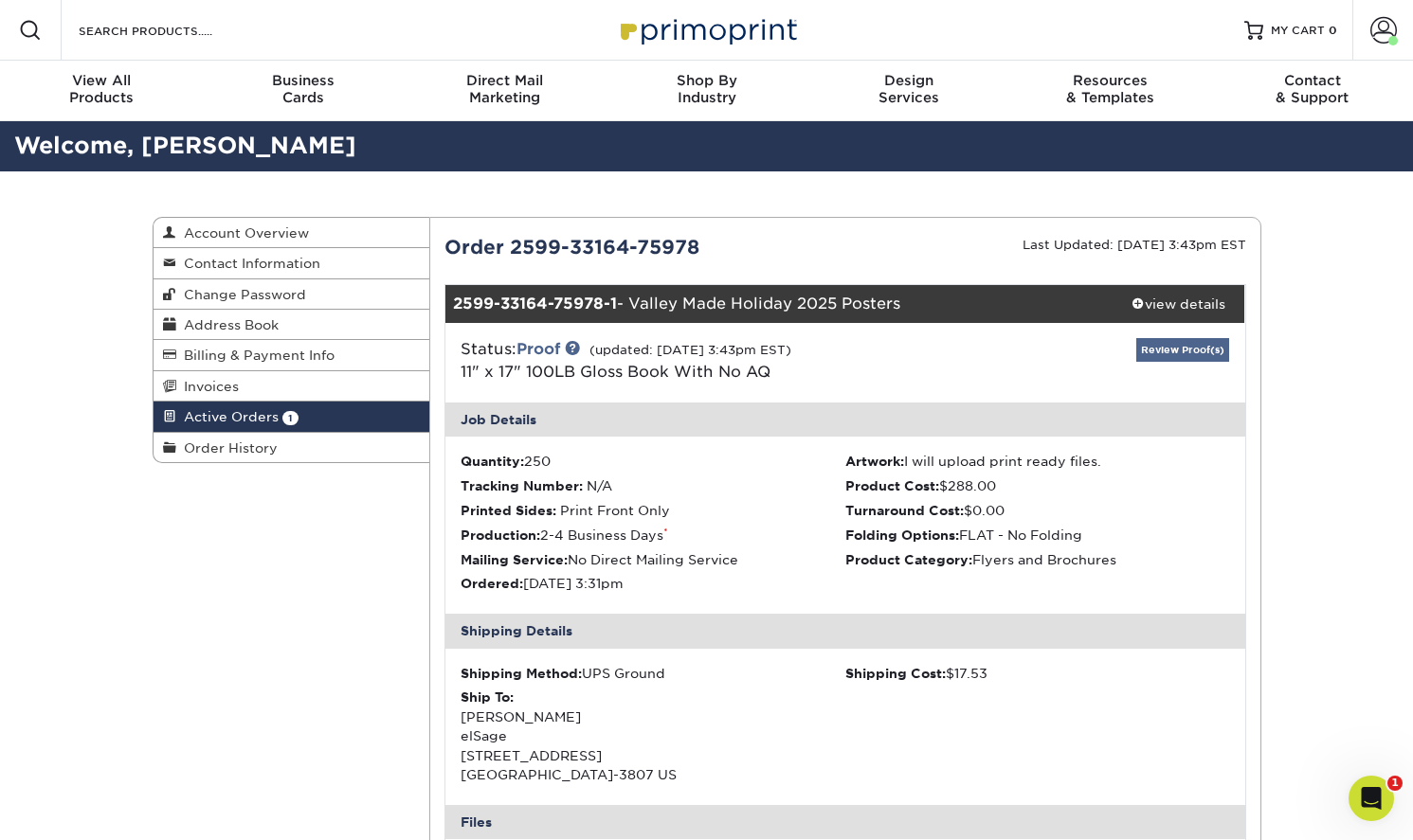
scroll to position [0, 0]
click at [1159, 349] on link "Review Proof(s)" at bounding box center [1183, 350] width 93 height 24
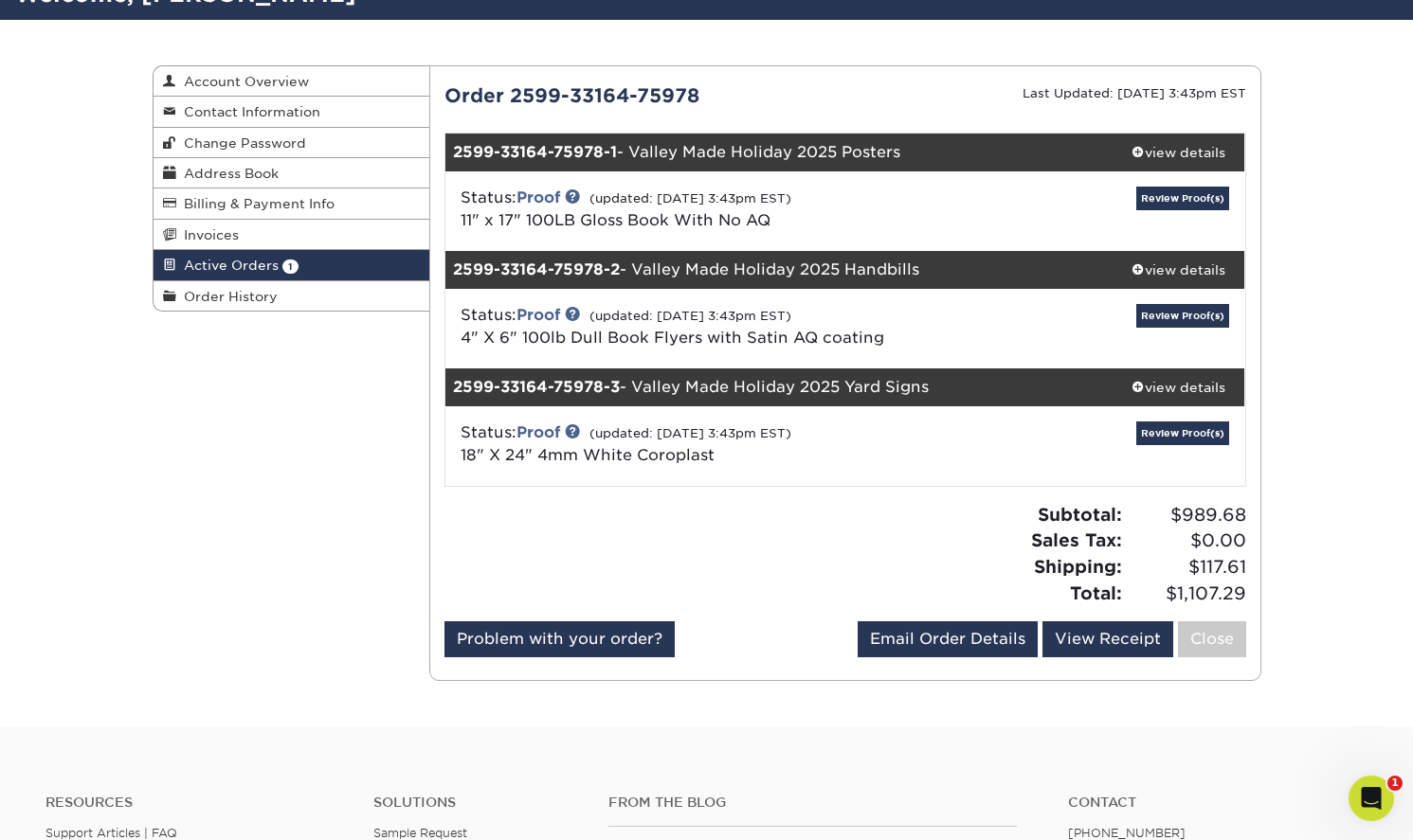
scroll to position [154, 0]
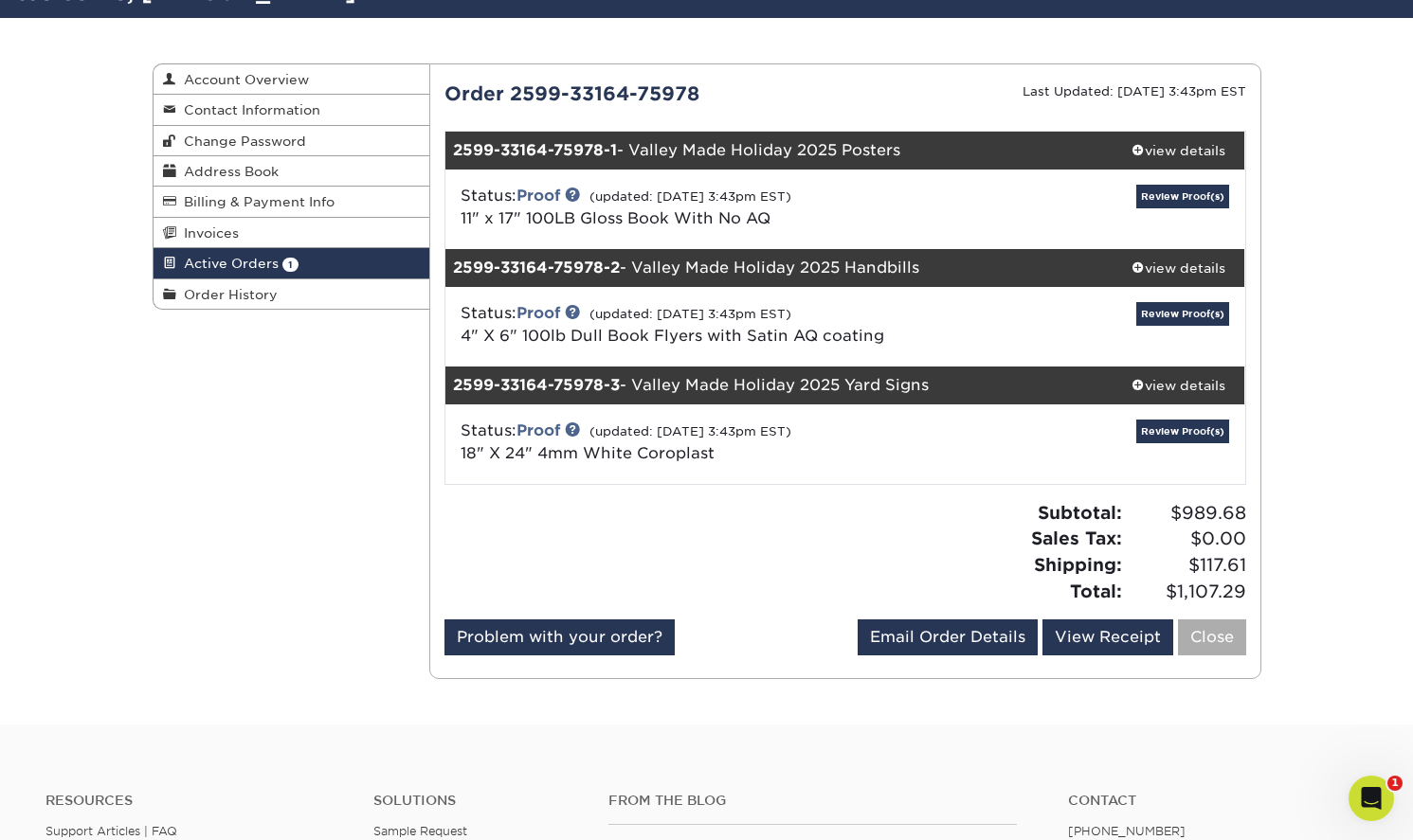
click at [1193, 640] on link "Close" at bounding box center [1212, 638] width 68 height 36
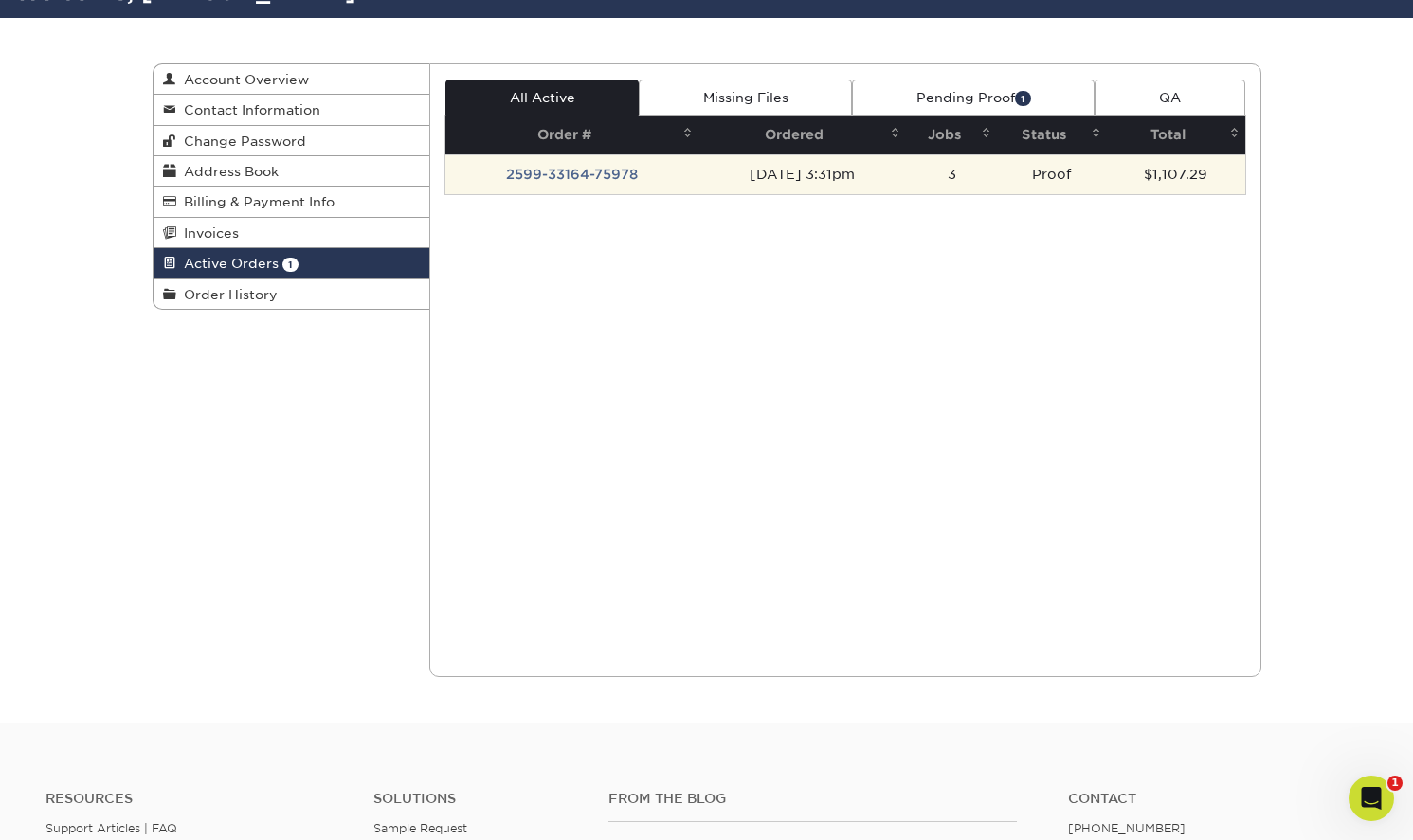
click at [1069, 171] on td "Proof" at bounding box center [1052, 175] width 110 height 40
